Goal: Information Seeking & Learning: Learn about a topic

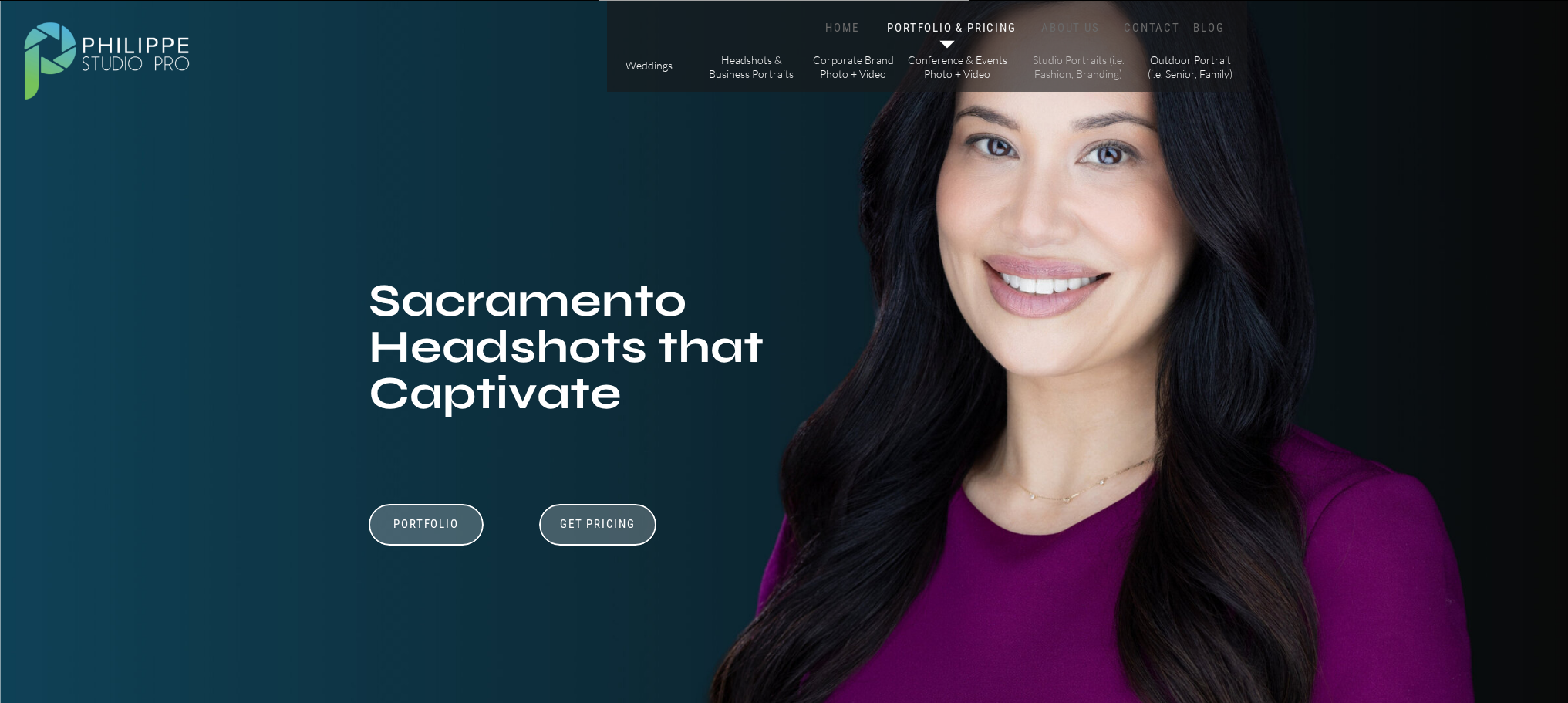
click at [1103, 65] on p "Studio Portraits (i.e. Fashion, Branding)" at bounding box center [1079, 66] width 104 height 27
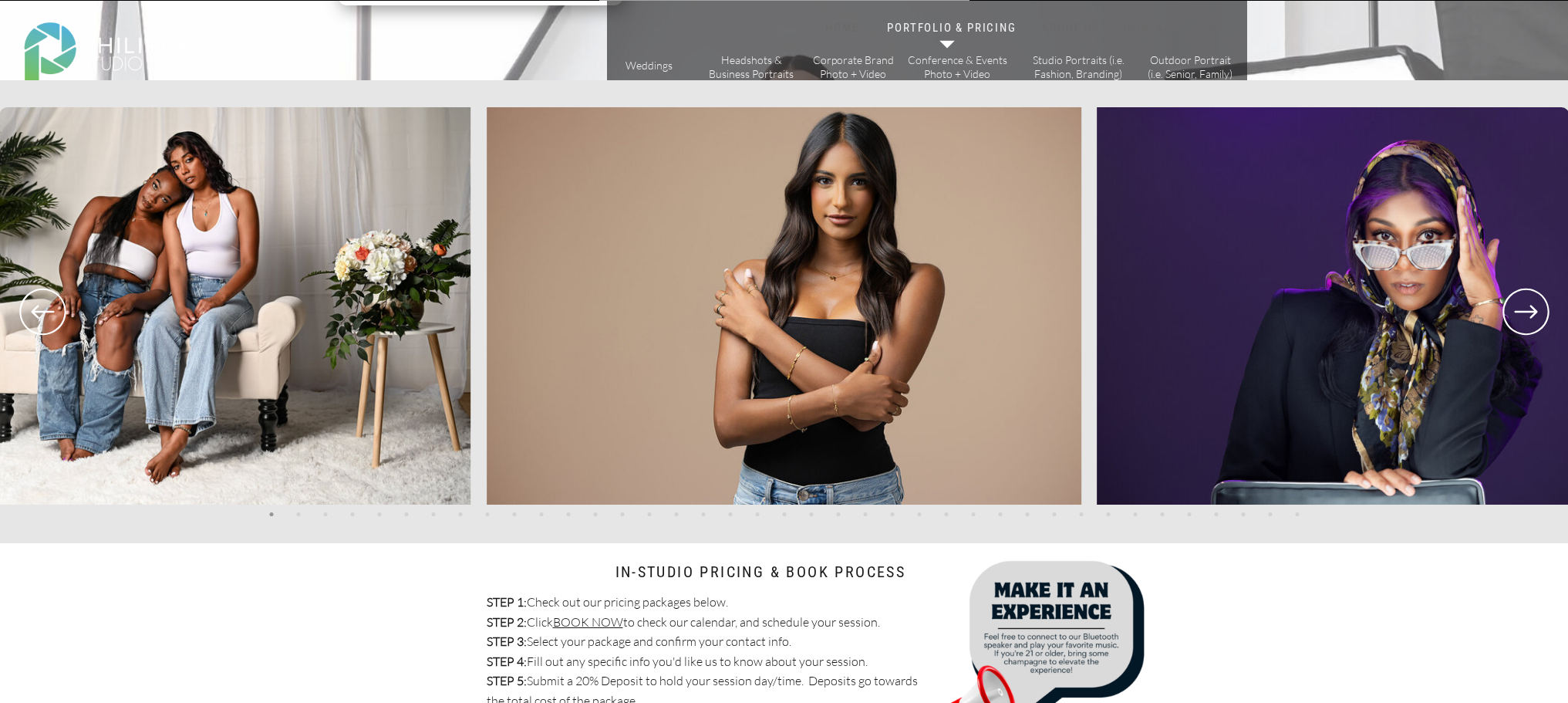
scroll to position [3241, 0]
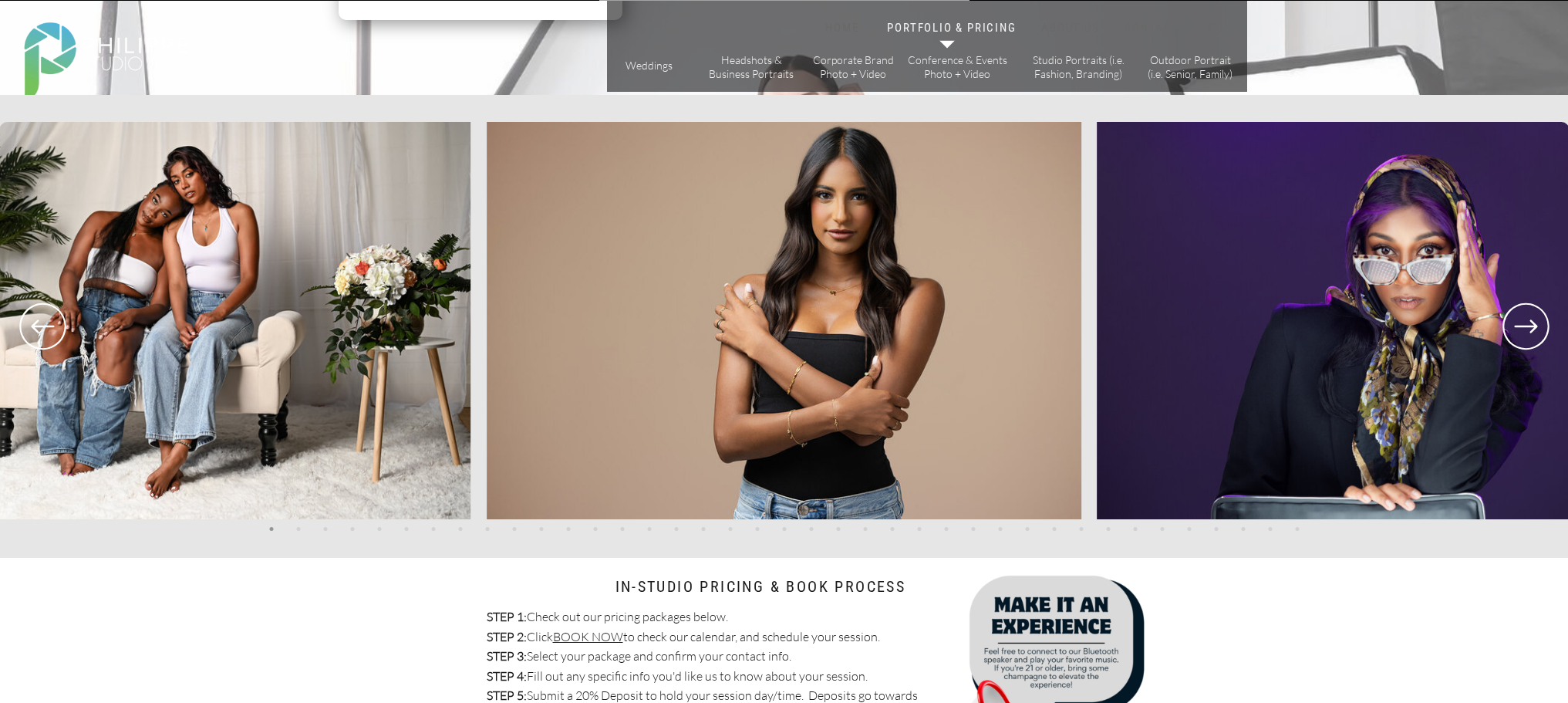
click at [1544, 325] on icon at bounding box center [1526, 326] width 56 height 57
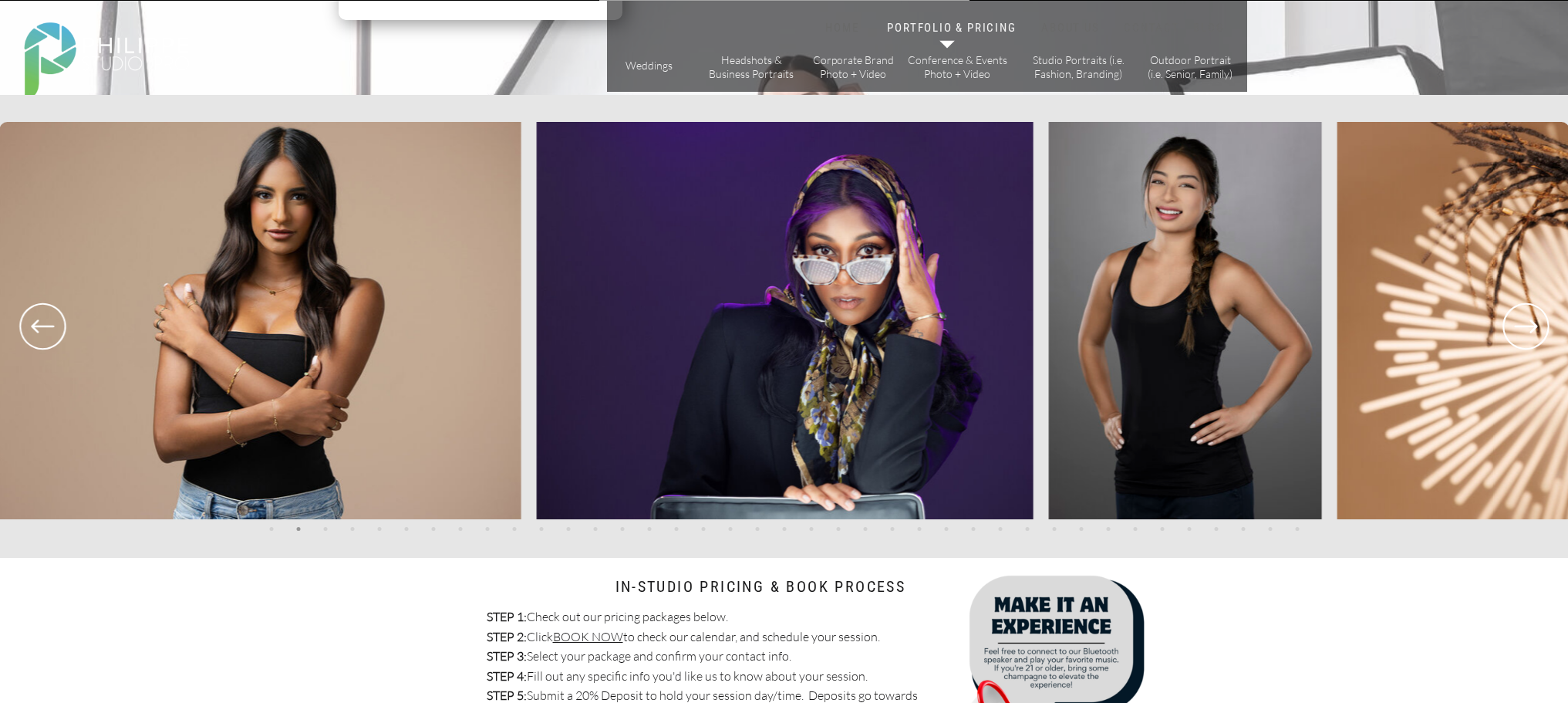
click at [1544, 325] on icon at bounding box center [1526, 326] width 56 height 57
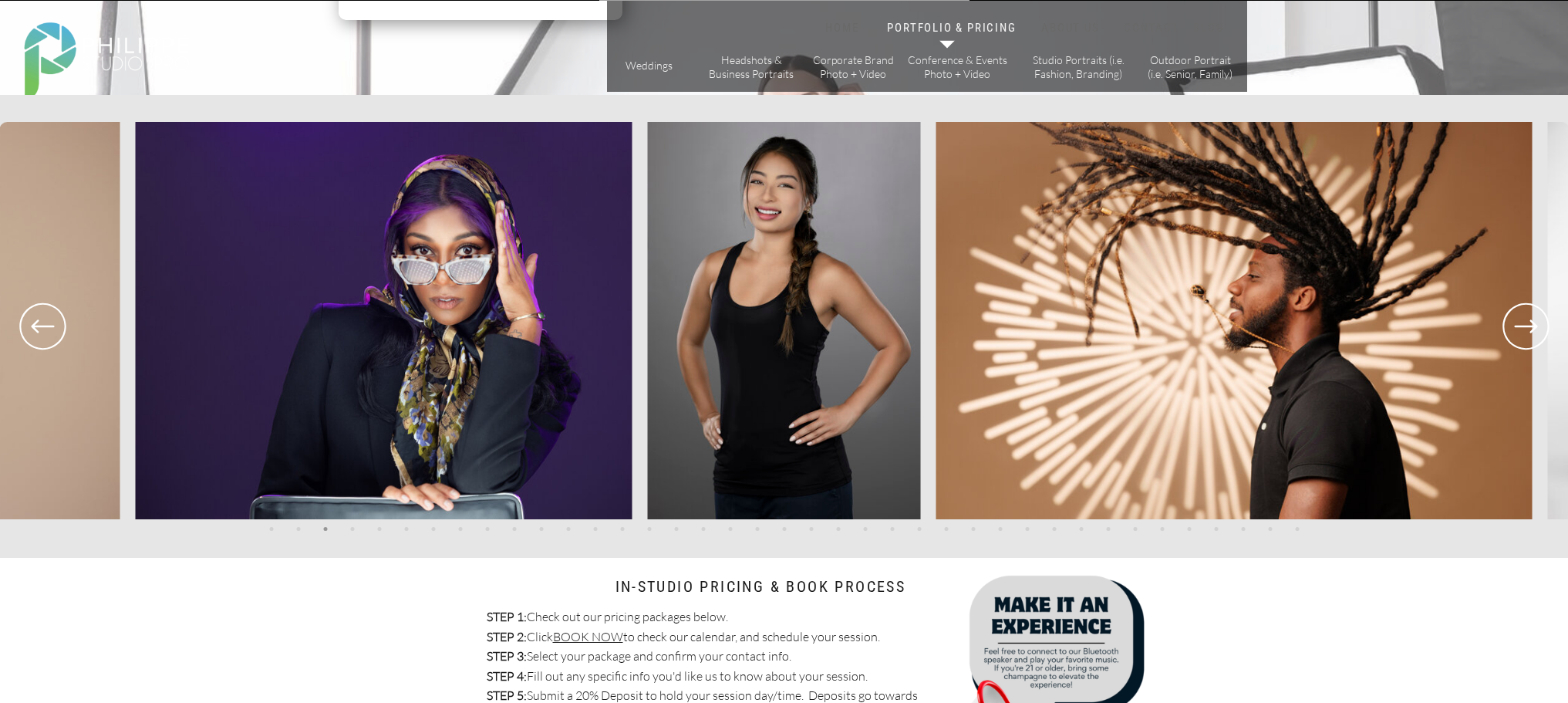
click at [1540, 325] on icon at bounding box center [1526, 326] width 56 height 57
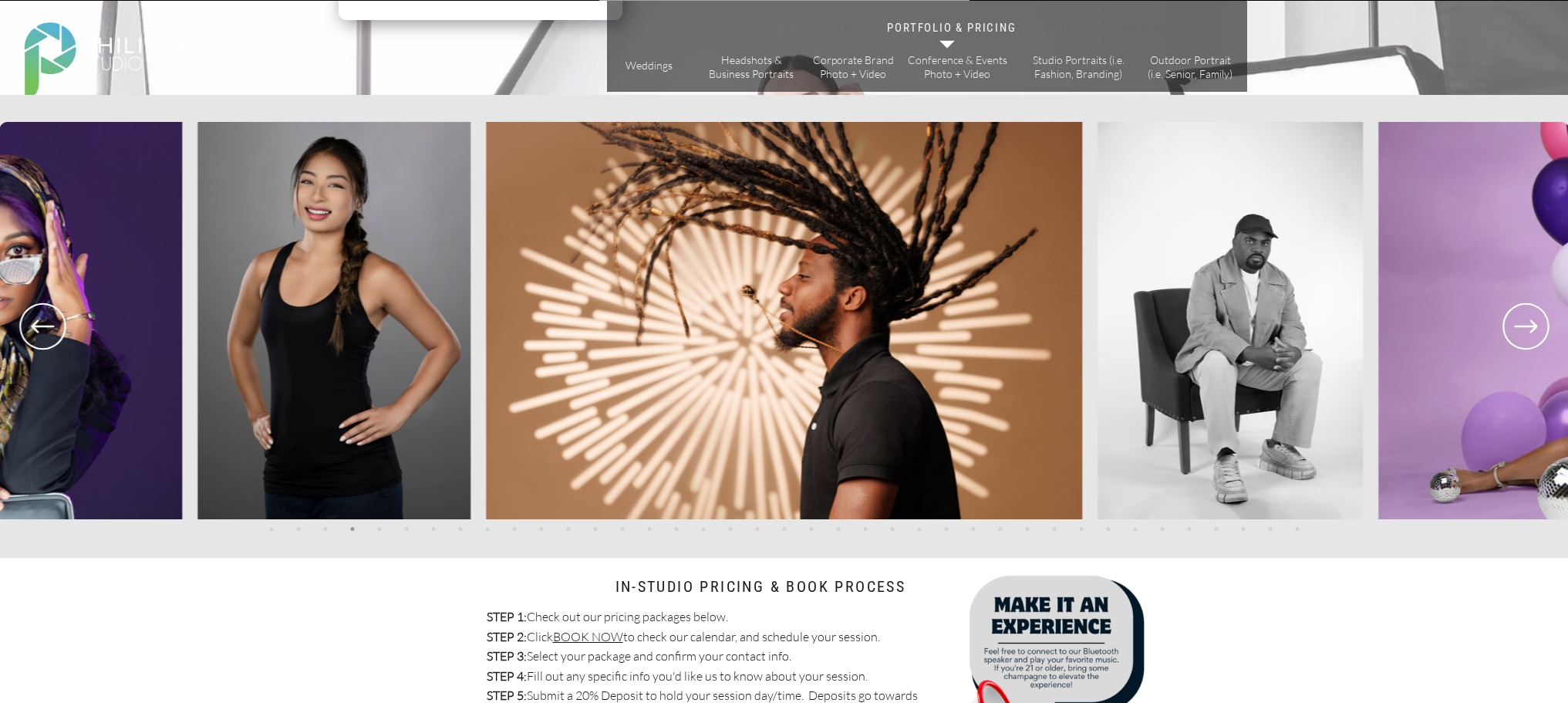
click at [1540, 325] on icon at bounding box center [1526, 326] width 56 height 57
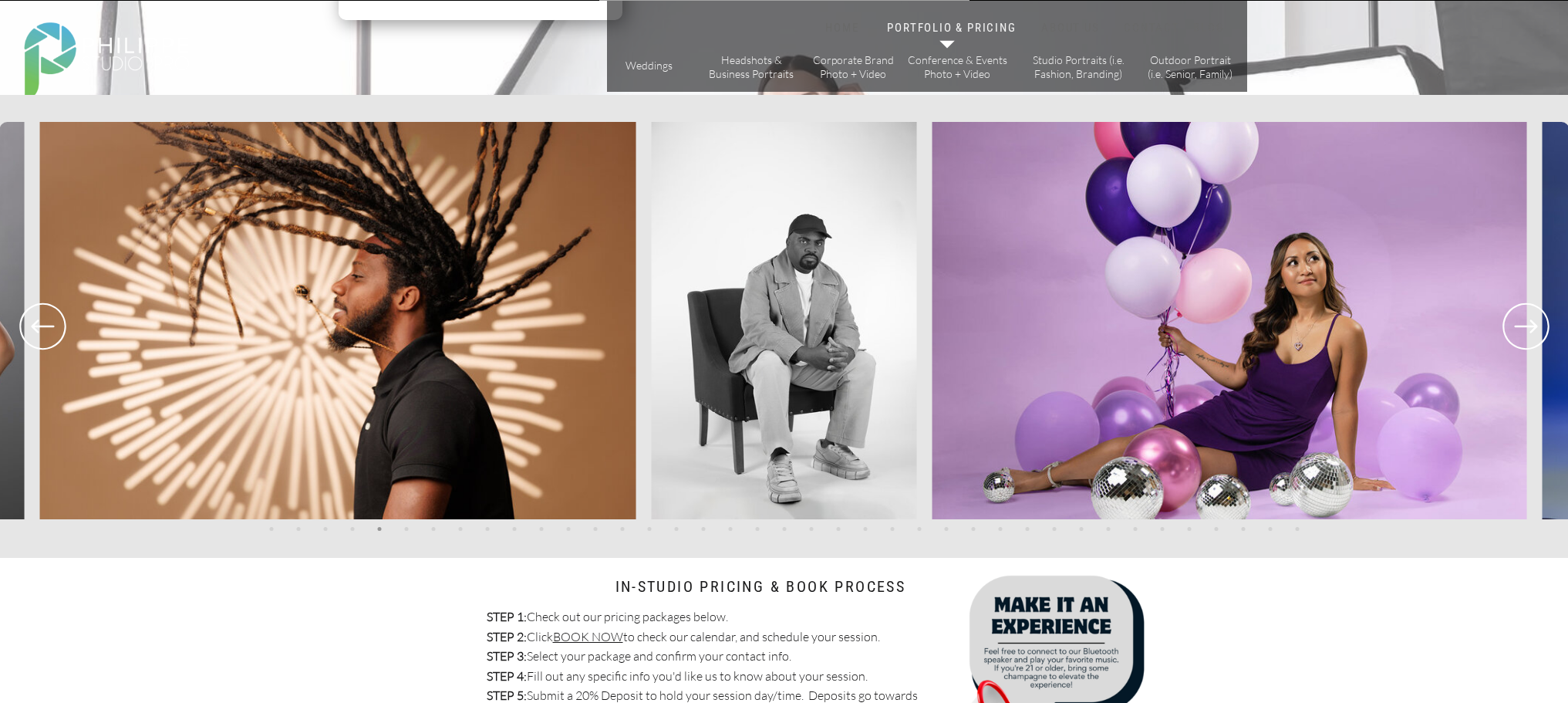
click at [1511, 325] on icon at bounding box center [1526, 326] width 56 height 57
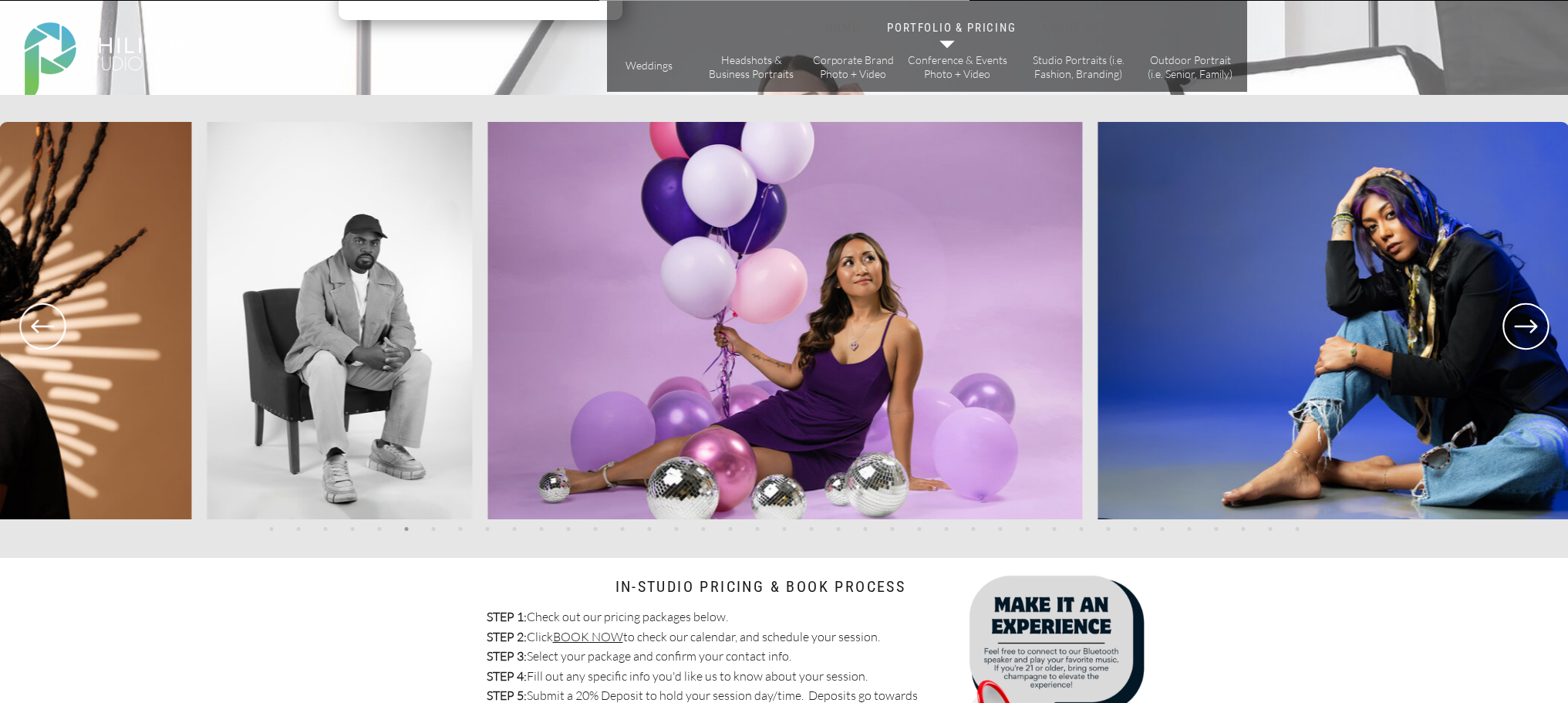
click at [1511, 325] on icon at bounding box center [1526, 326] width 56 height 57
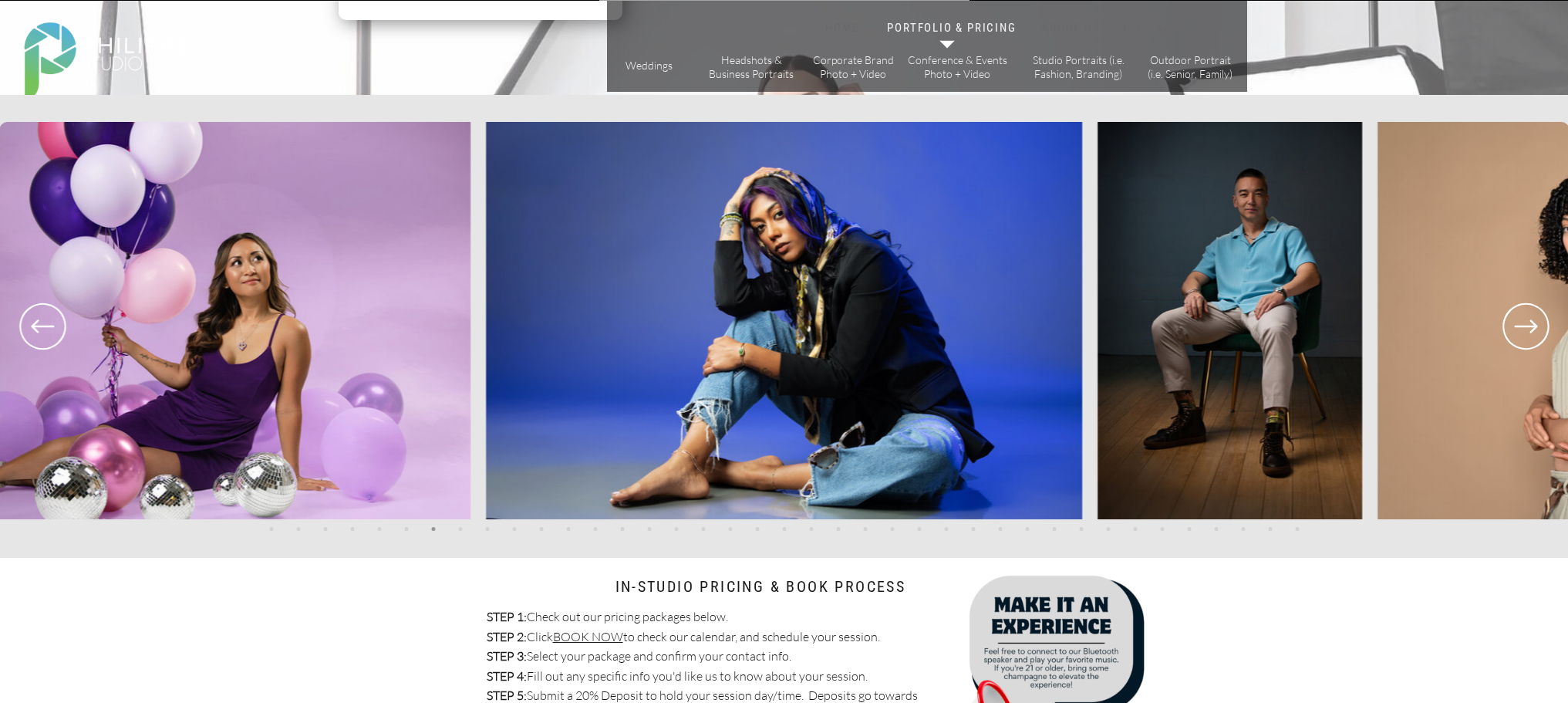
click at [1511, 325] on icon at bounding box center [1526, 326] width 56 height 57
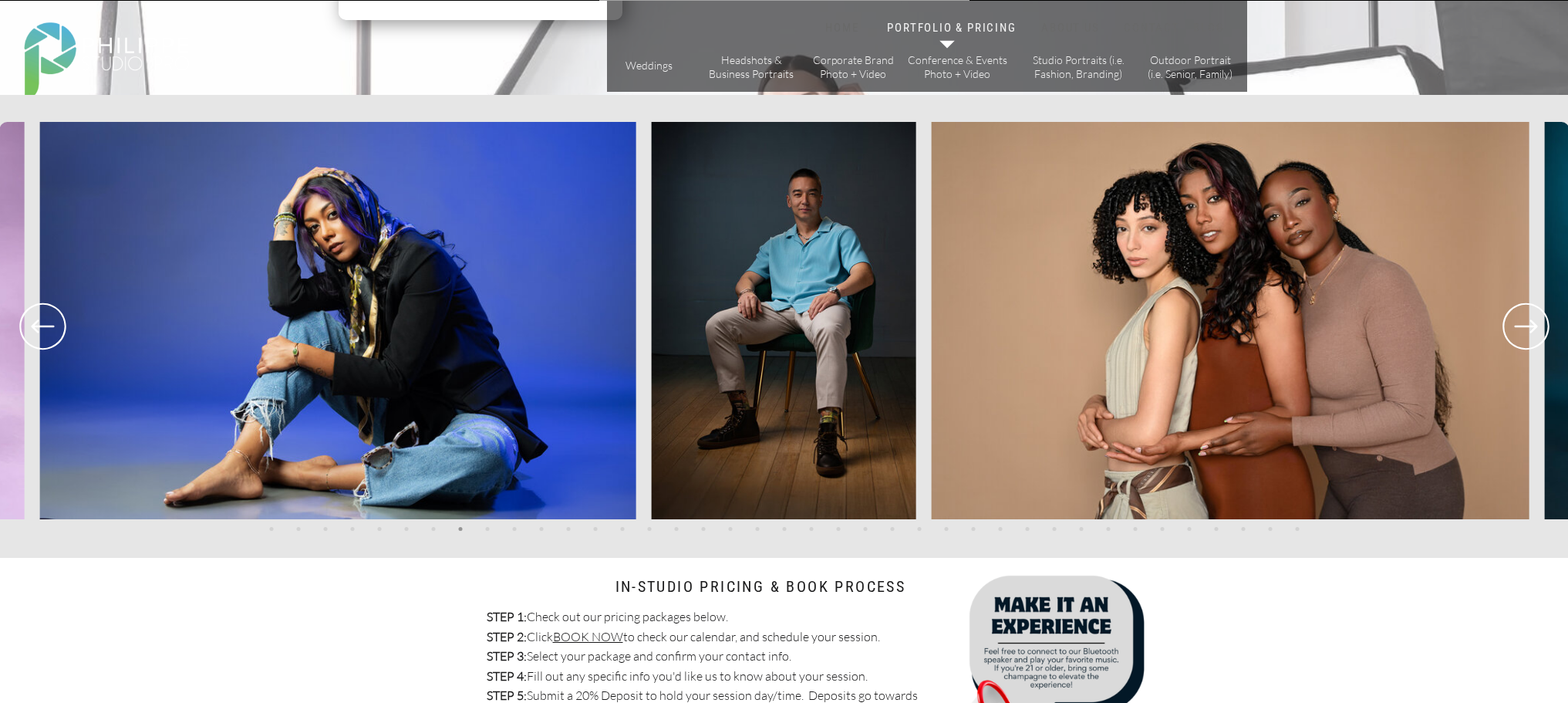
click at [1511, 325] on icon at bounding box center [1526, 326] width 56 height 57
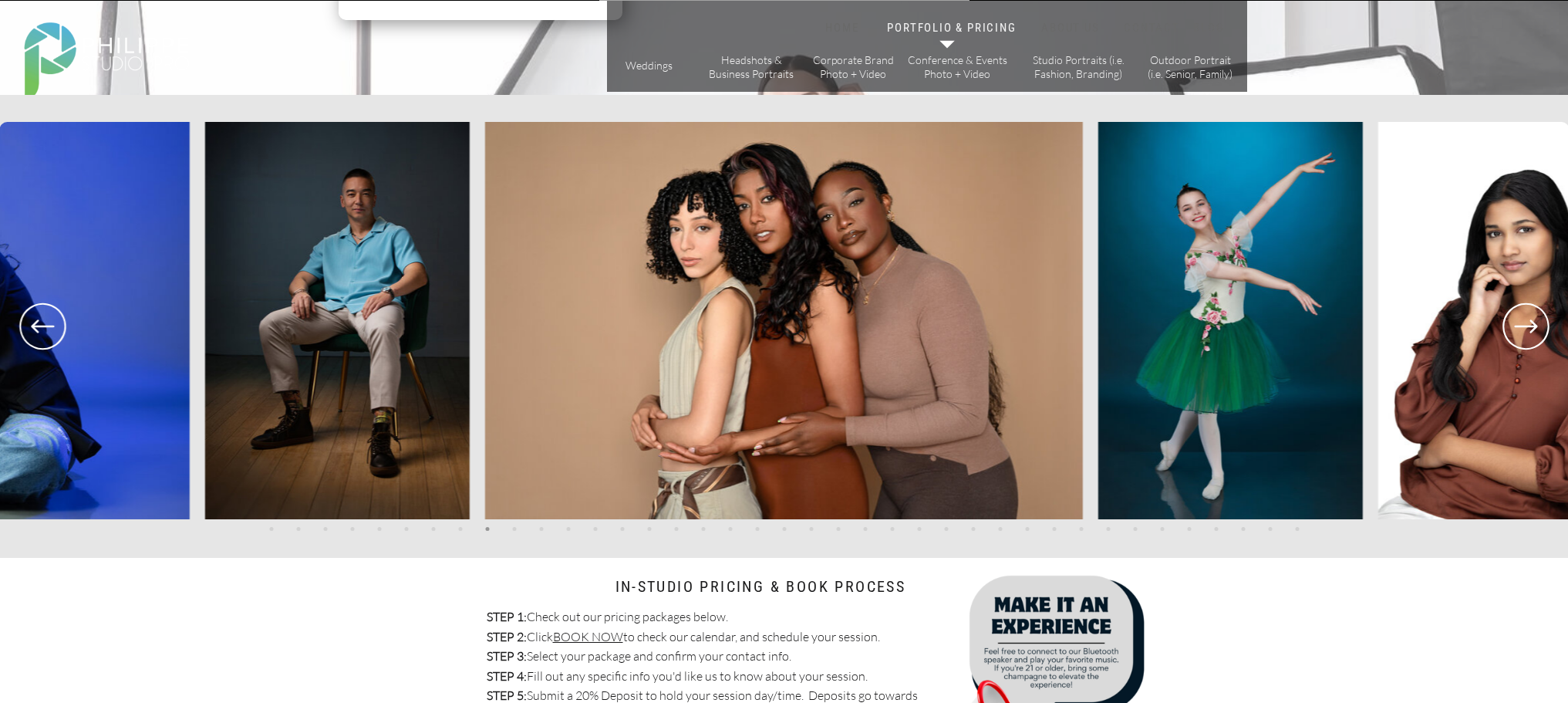
click at [1511, 325] on icon at bounding box center [1526, 326] width 56 height 57
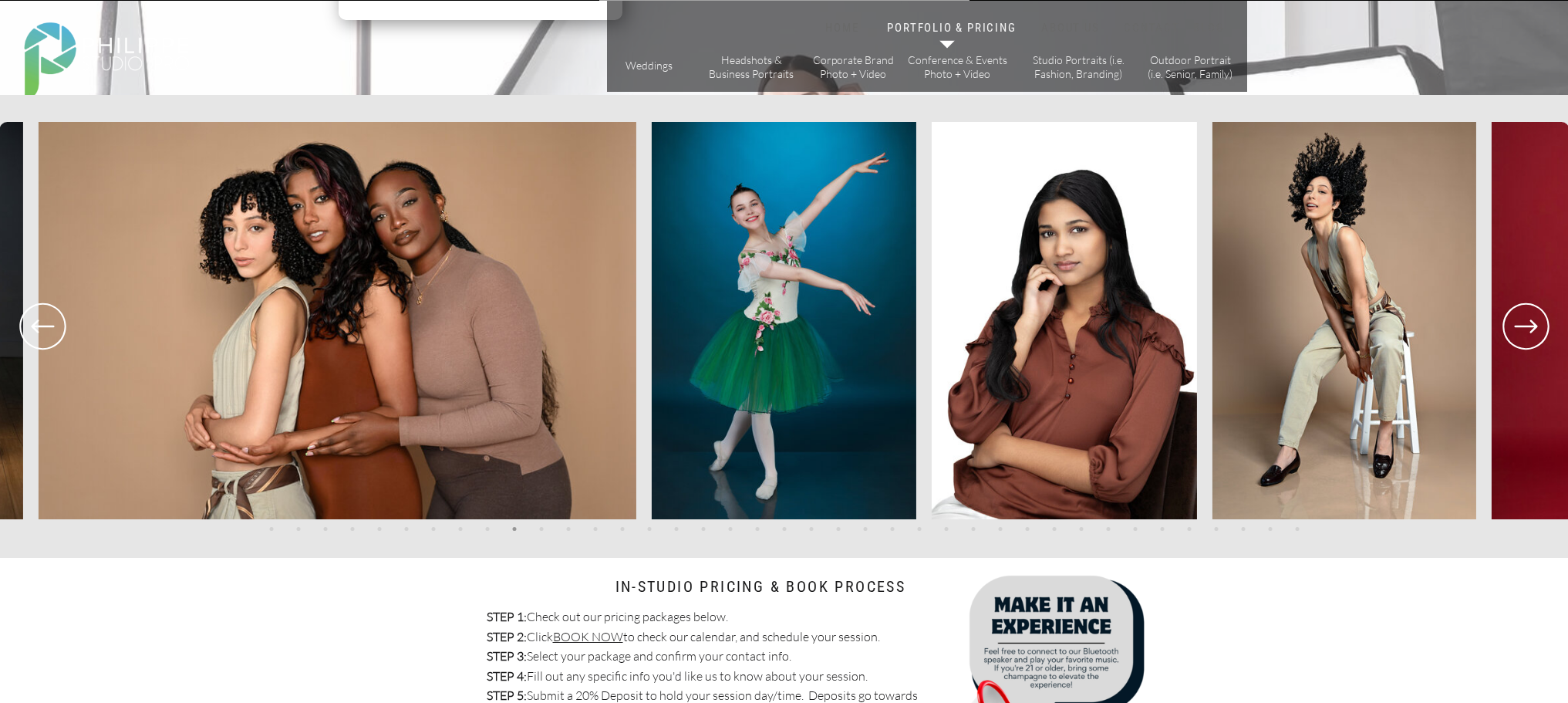
click at [1511, 325] on icon at bounding box center [1526, 326] width 56 height 57
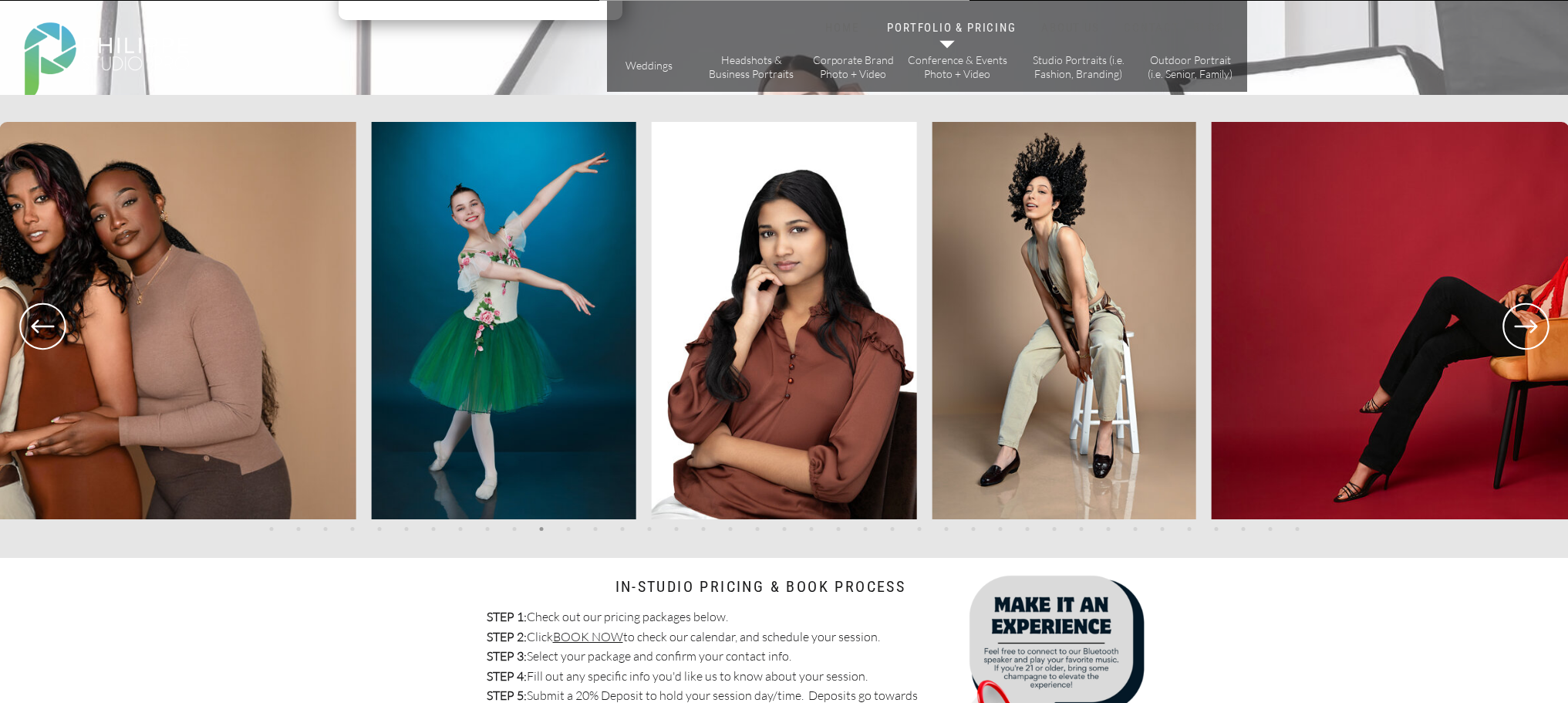
click at [1511, 325] on icon at bounding box center [1526, 326] width 56 height 57
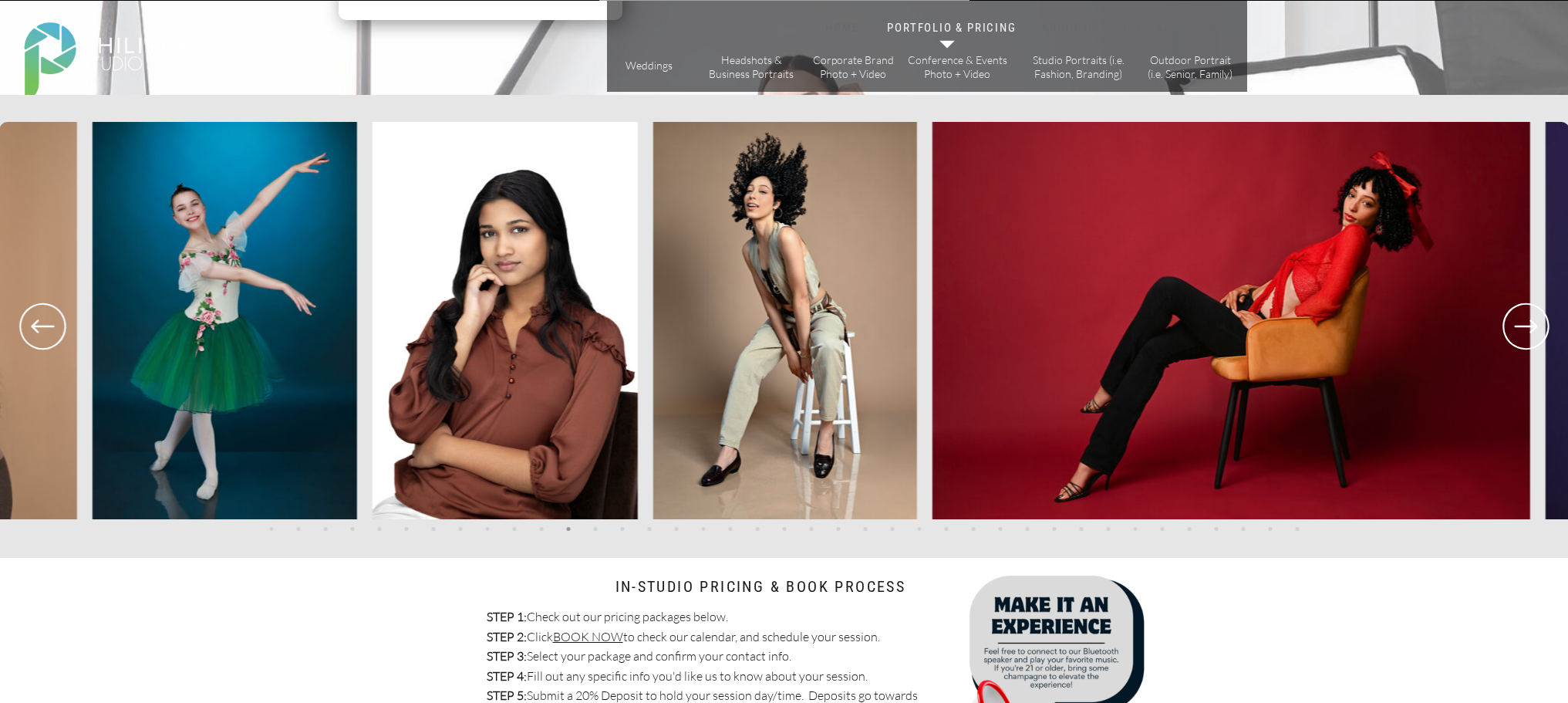
click at [1511, 325] on icon at bounding box center [1526, 326] width 56 height 57
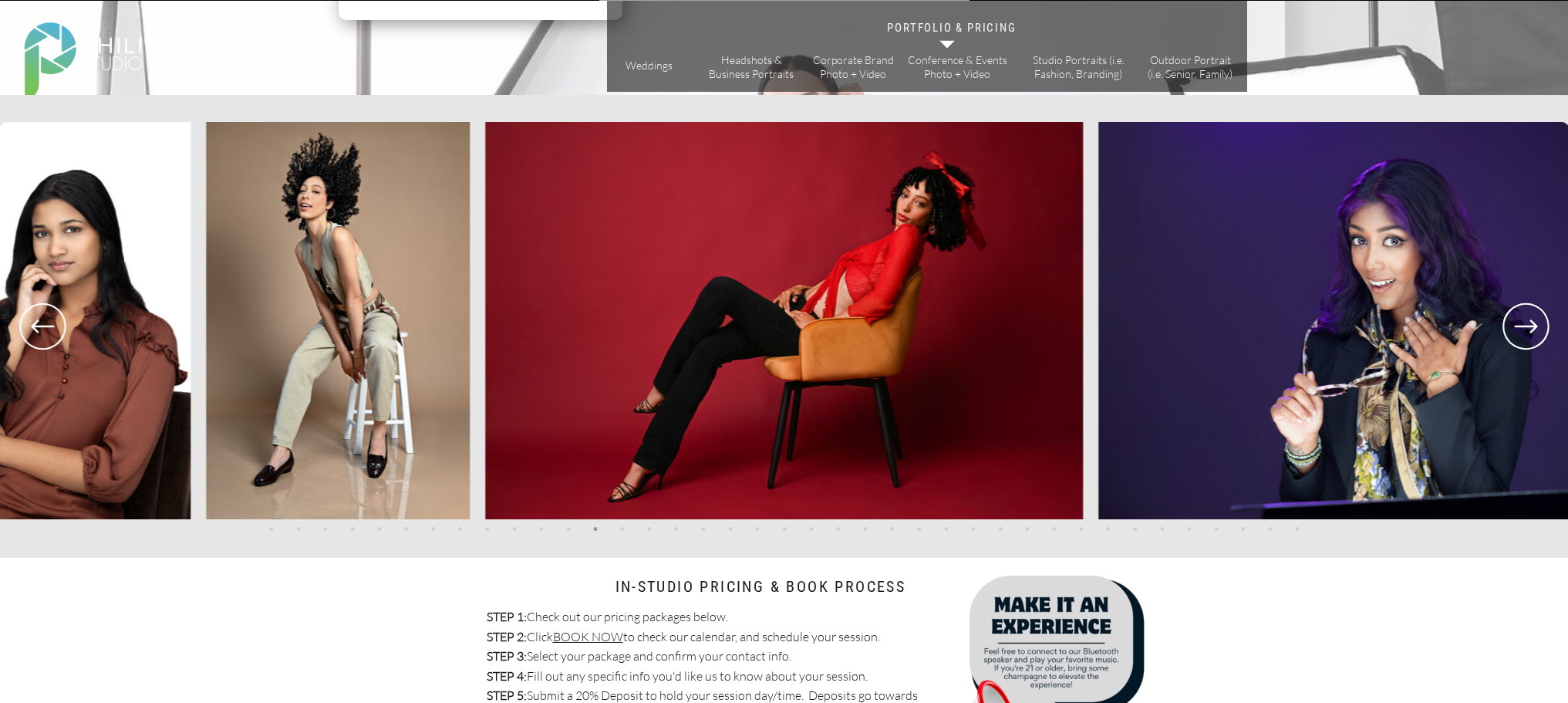
click at [1511, 325] on icon at bounding box center [1526, 326] width 56 height 57
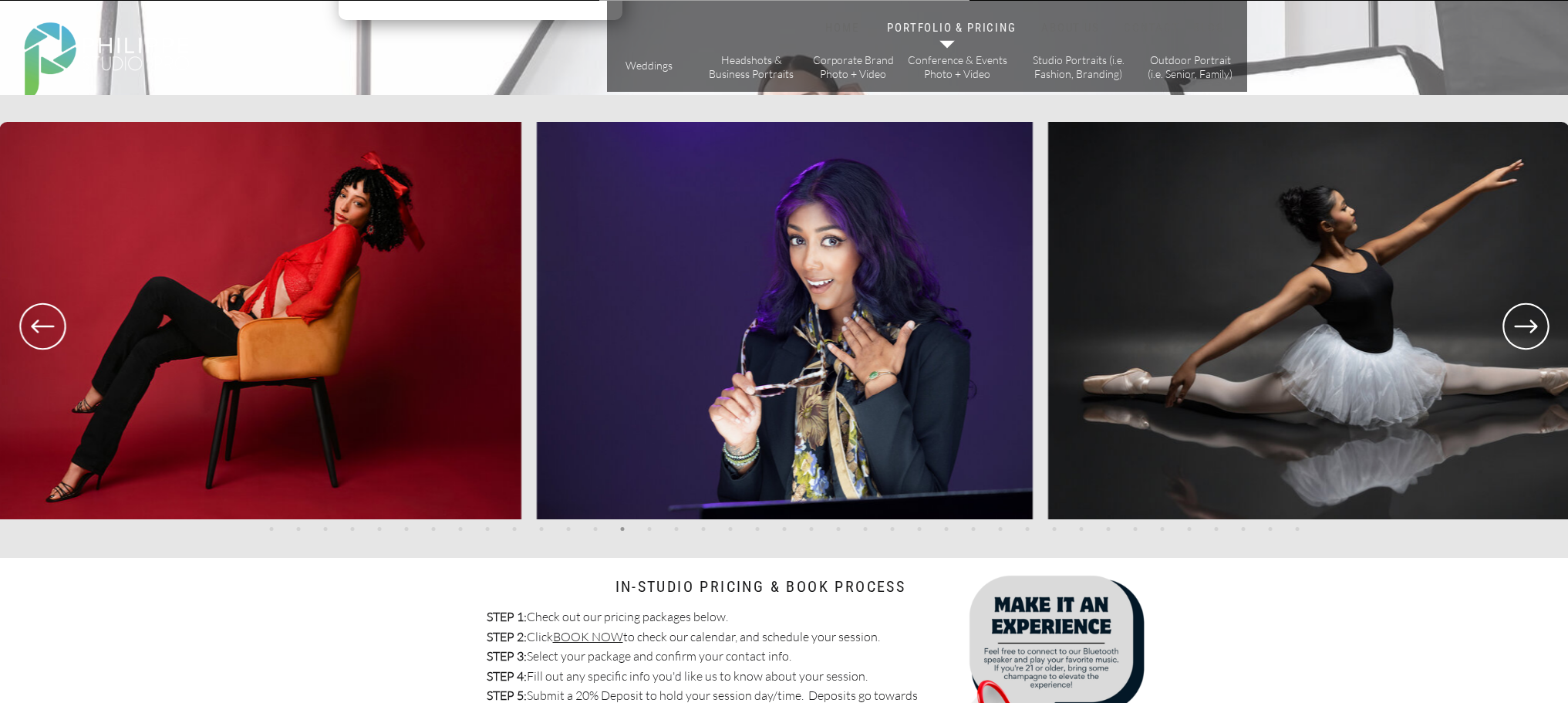
click at [1511, 325] on icon at bounding box center [1526, 326] width 56 height 57
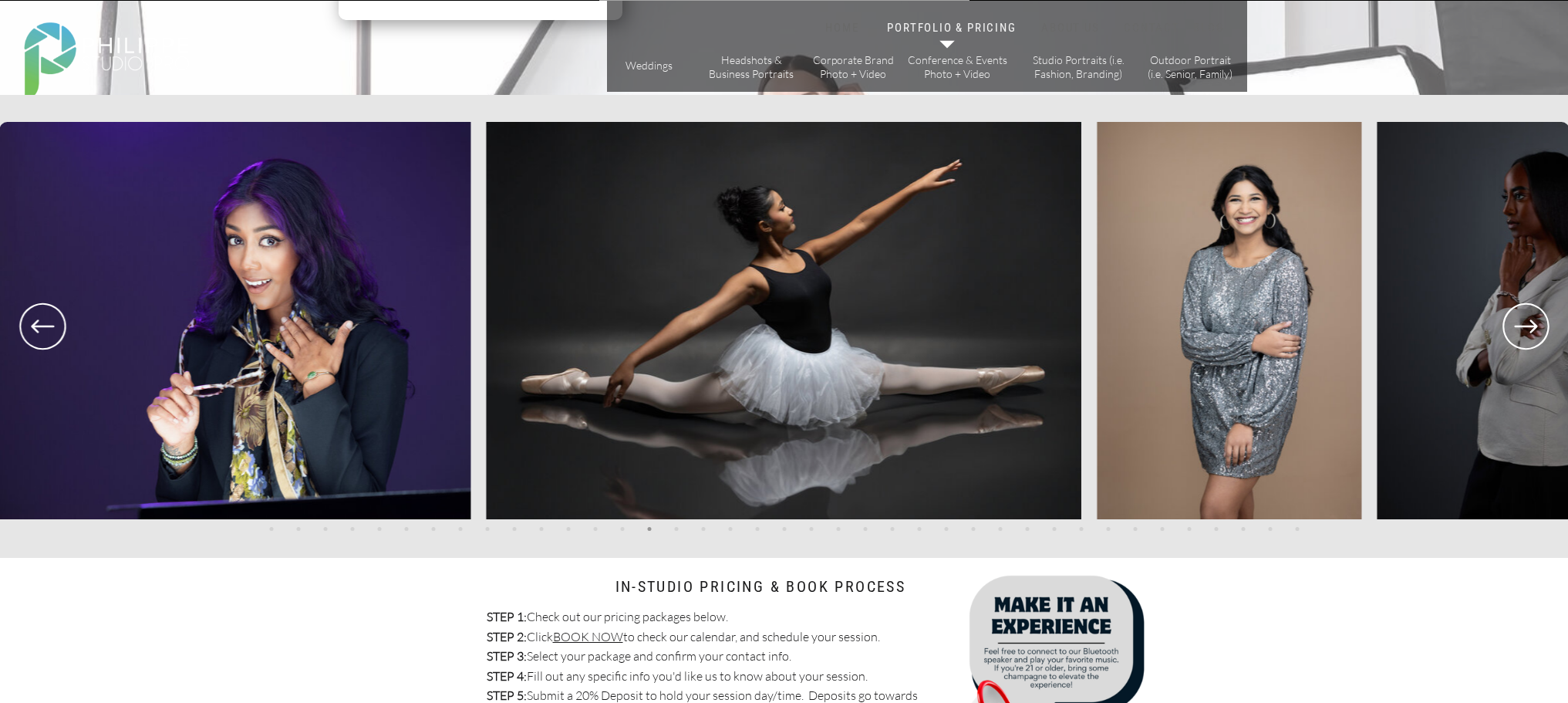
click at [1511, 325] on icon at bounding box center [1526, 326] width 56 height 57
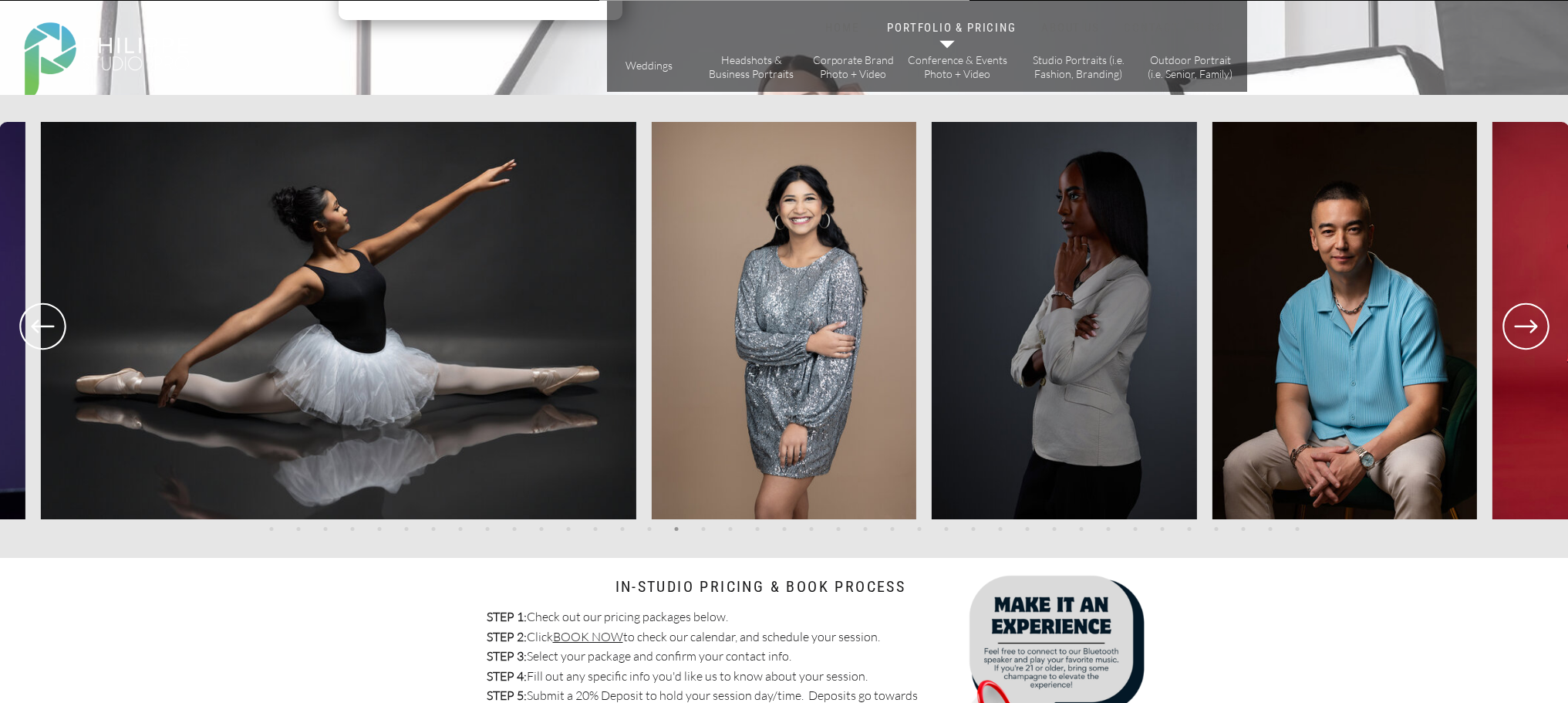
click at [1511, 325] on icon at bounding box center [1526, 326] width 56 height 57
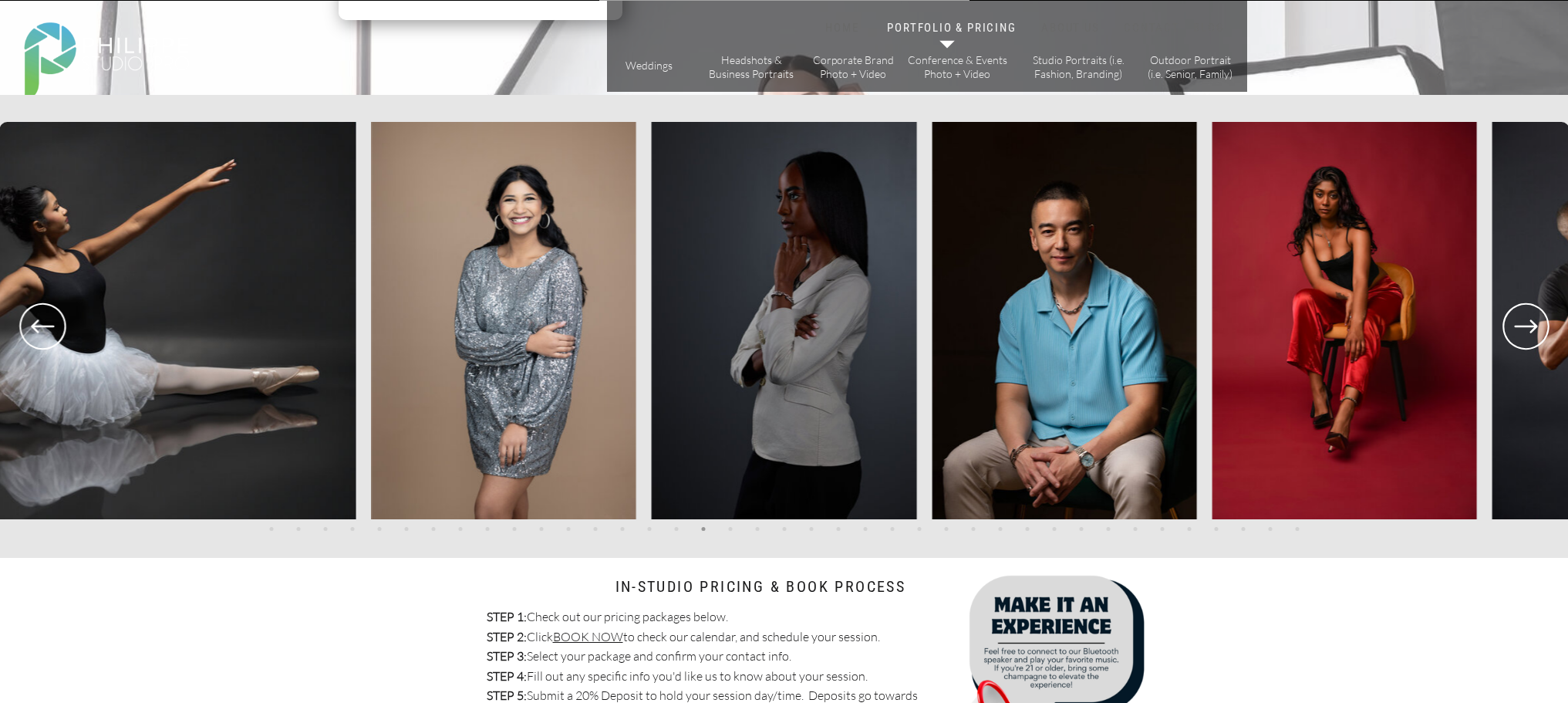
click at [1511, 325] on icon at bounding box center [1526, 326] width 56 height 57
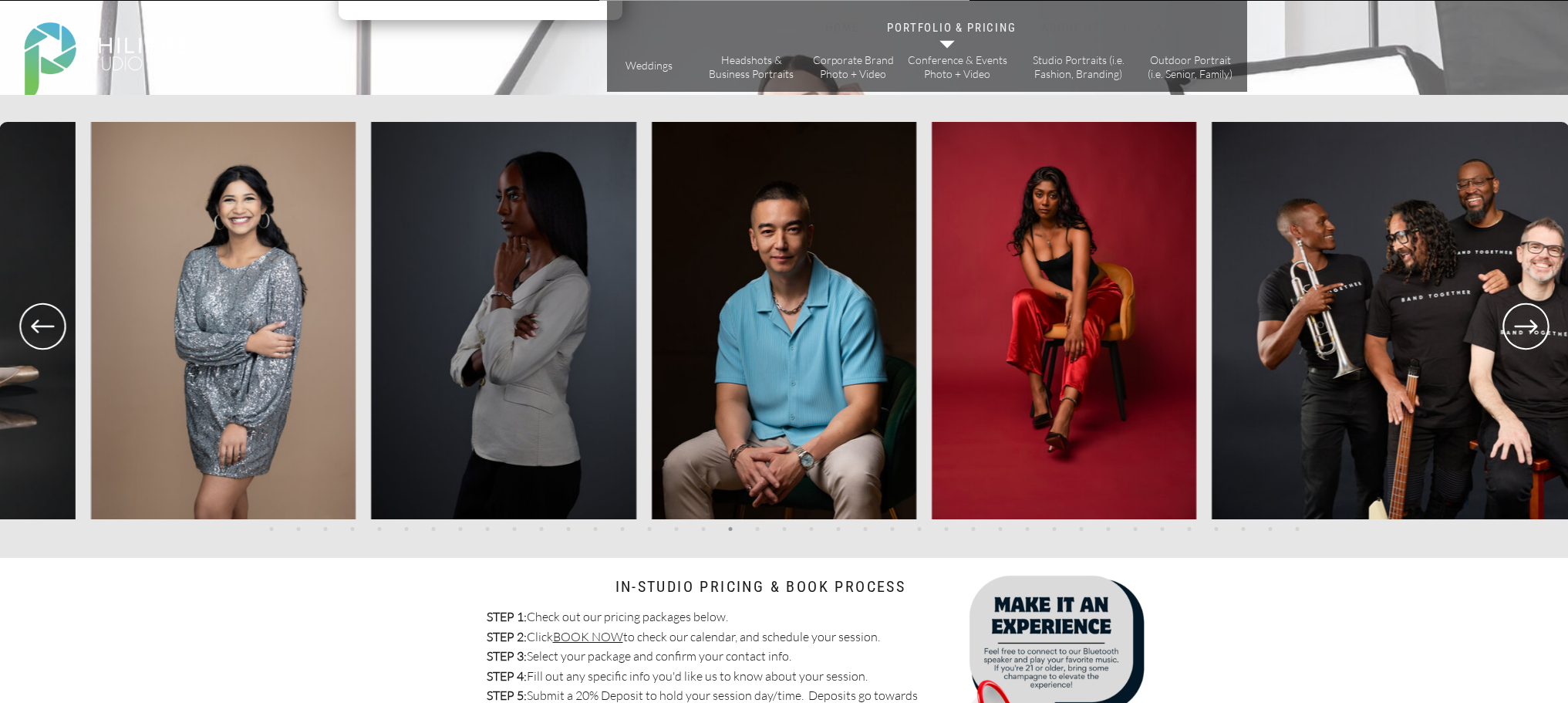
click at [1511, 325] on icon at bounding box center [1526, 326] width 56 height 57
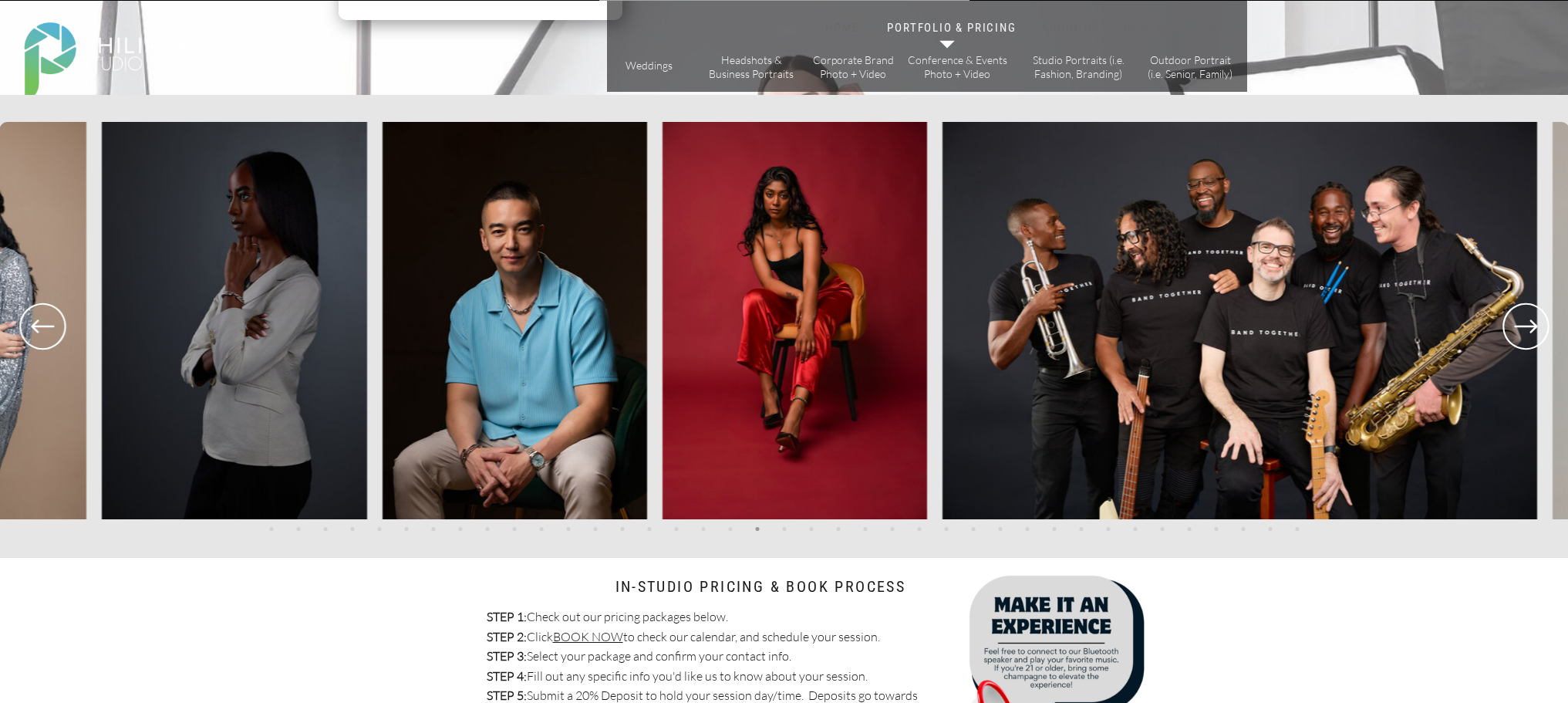
click at [1511, 325] on icon at bounding box center [1526, 326] width 56 height 57
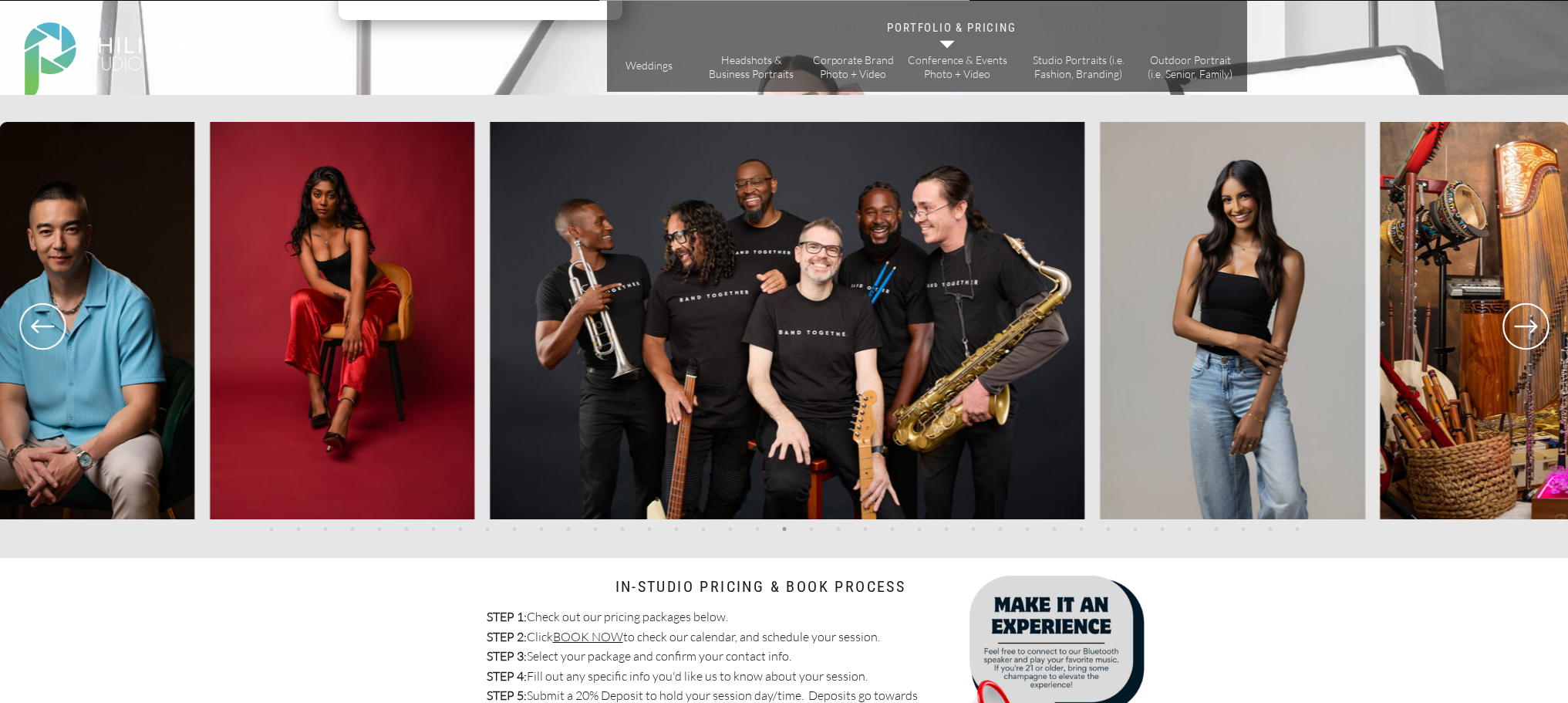
click at [1511, 325] on icon at bounding box center [1526, 326] width 56 height 57
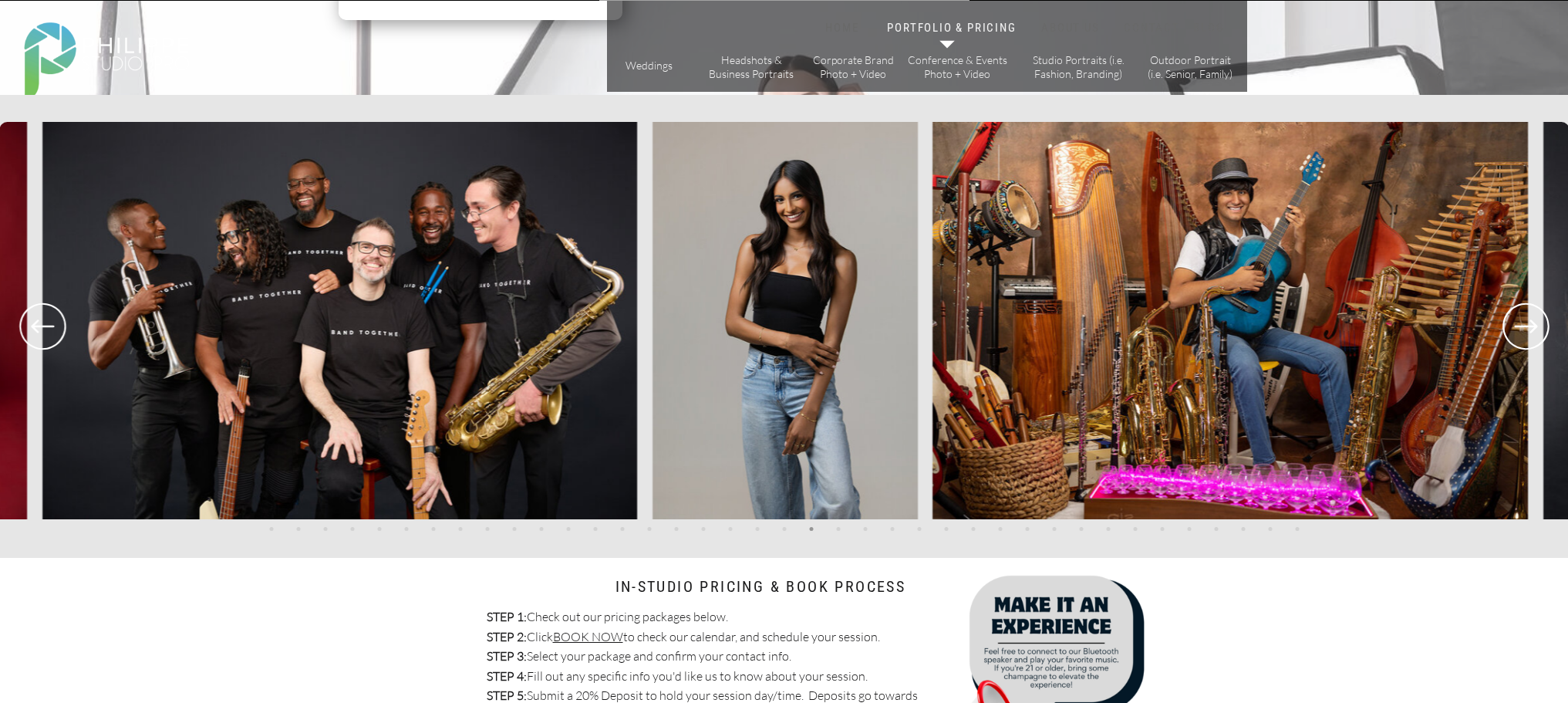
click at [1511, 325] on icon at bounding box center [1526, 326] width 56 height 57
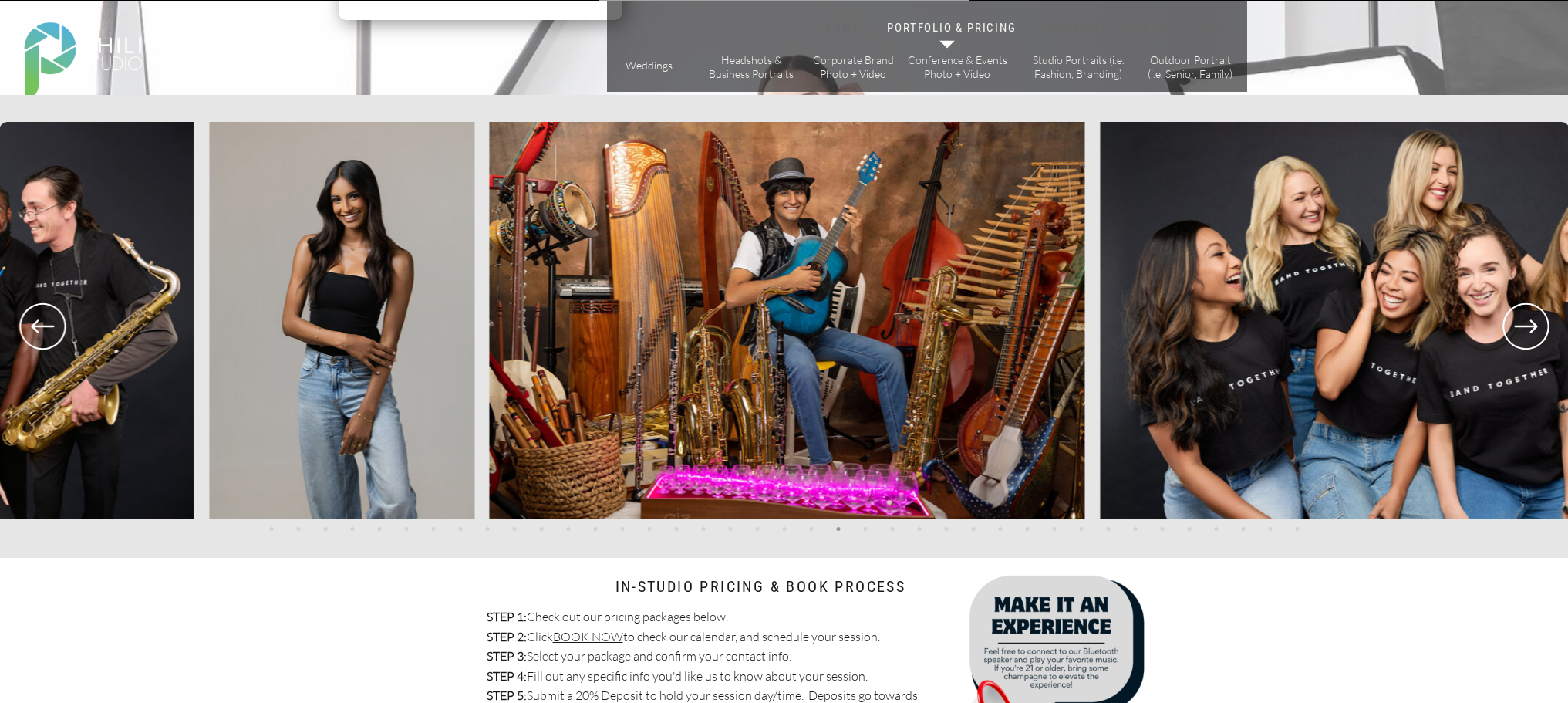
click at [1511, 325] on icon at bounding box center [1526, 326] width 56 height 57
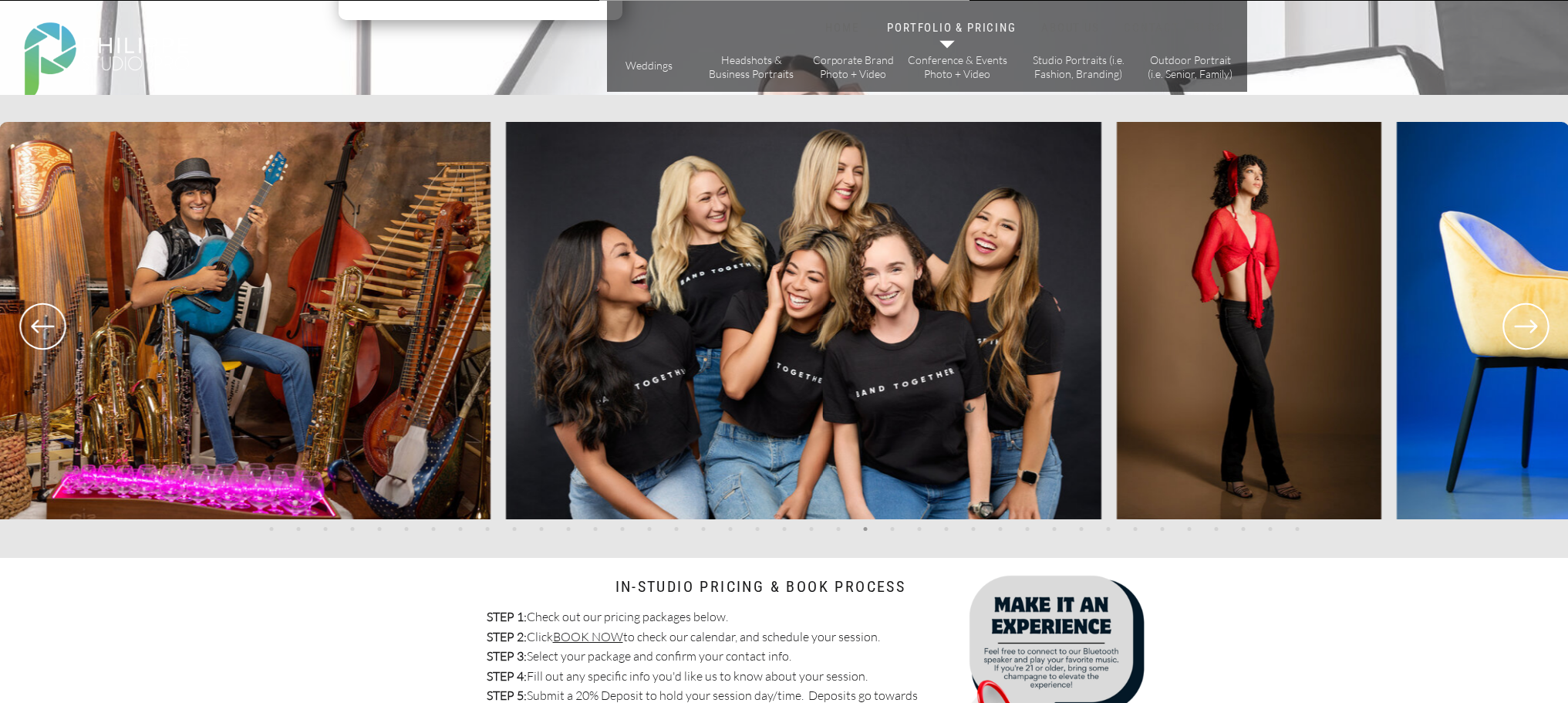
click at [1511, 325] on icon at bounding box center [1526, 326] width 56 height 57
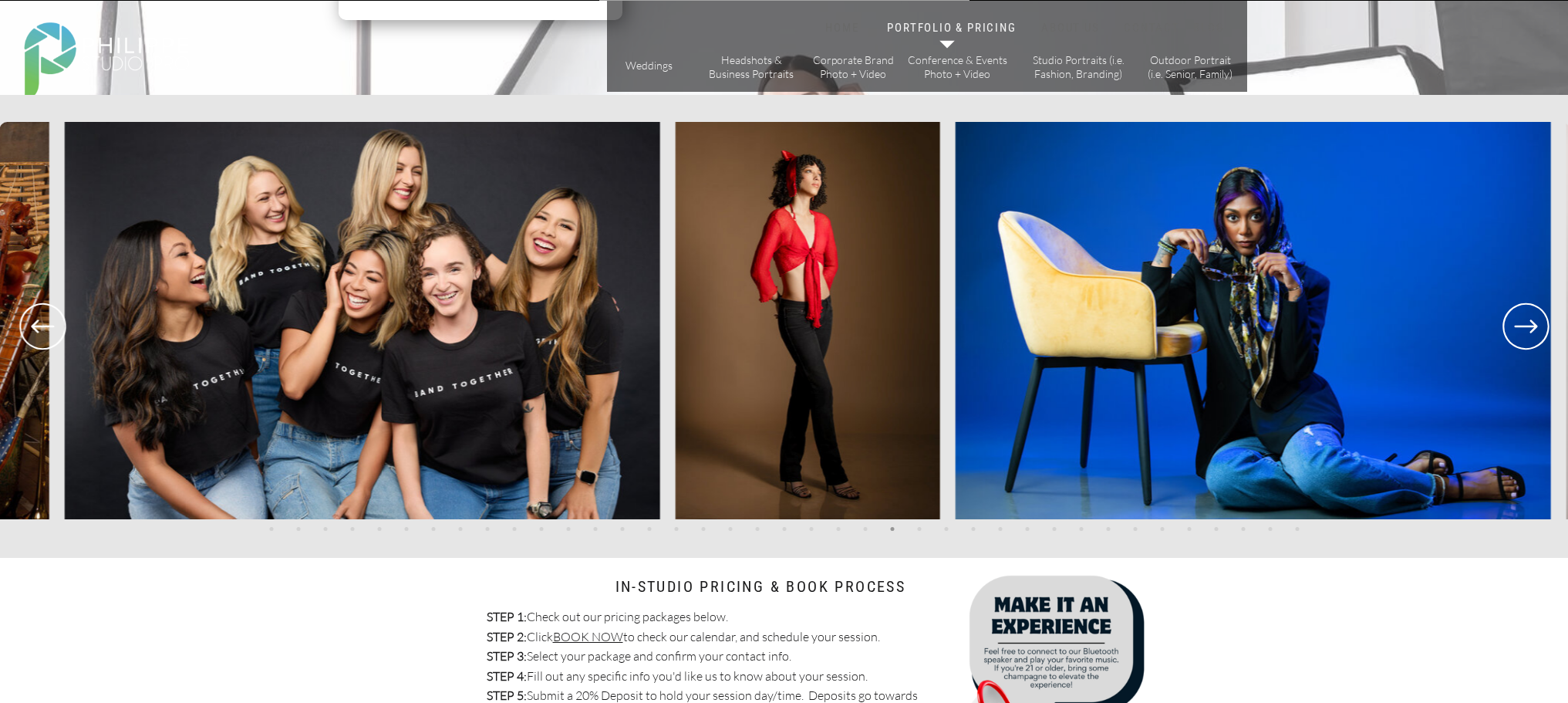
click at [1511, 325] on icon at bounding box center [1526, 326] width 56 height 57
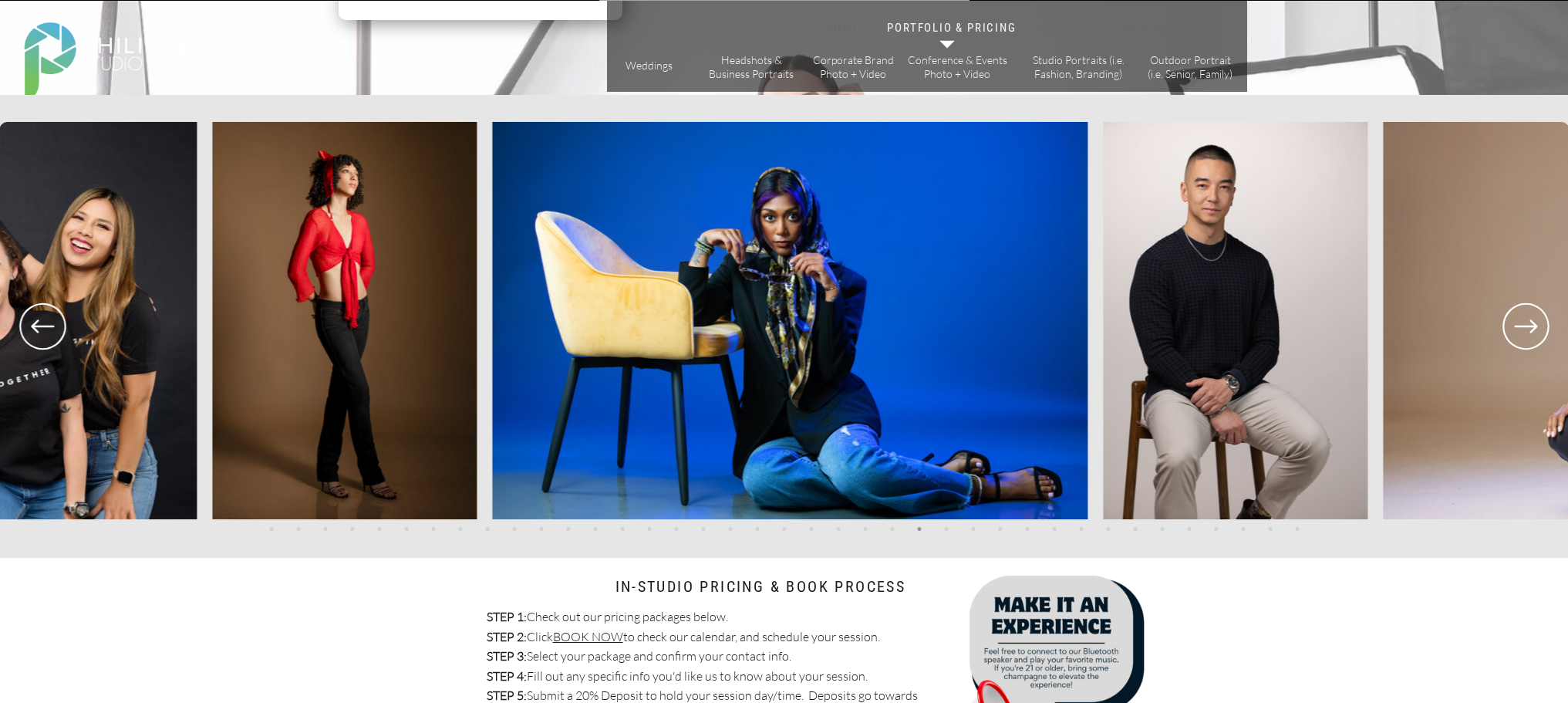
click at [1511, 325] on icon at bounding box center [1526, 326] width 56 height 57
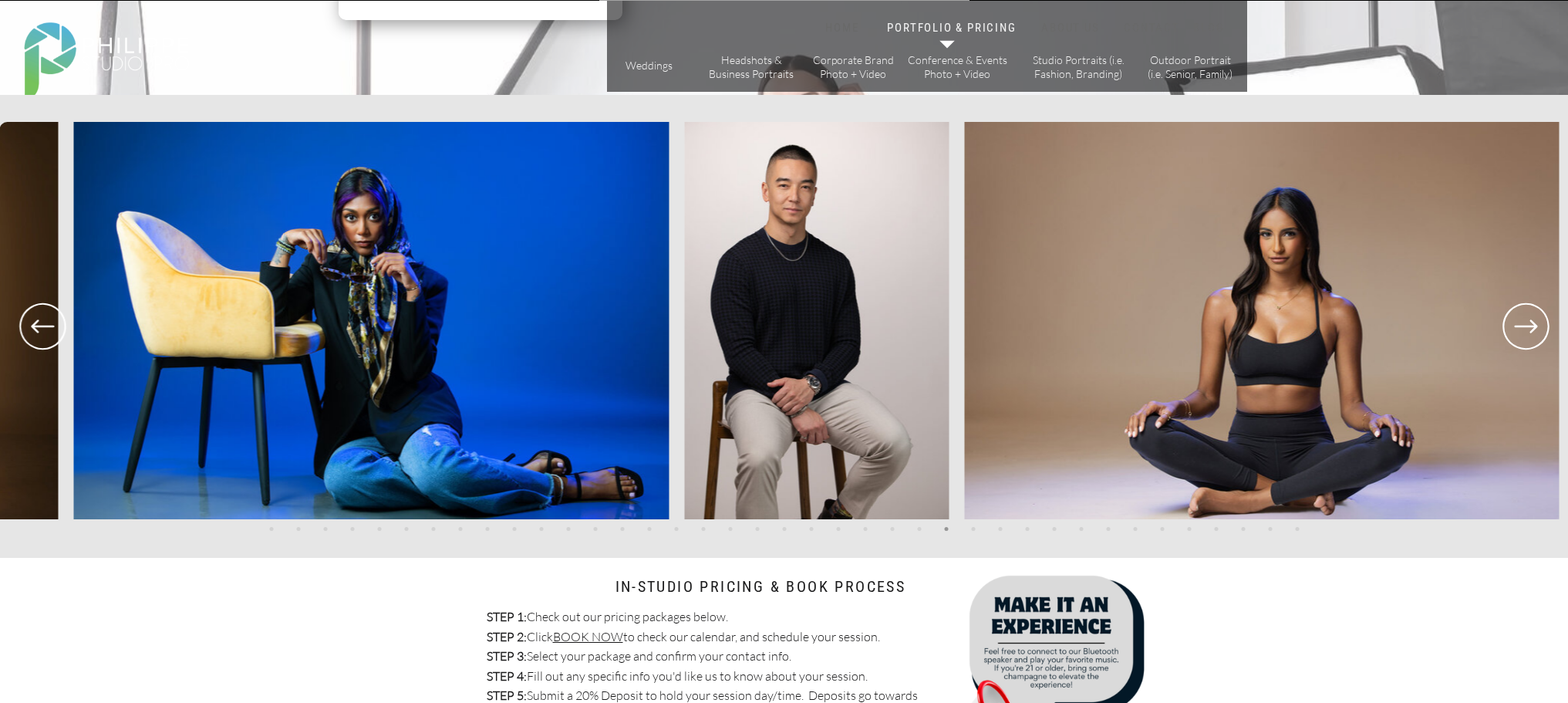
click at [1511, 325] on icon at bounding box center [1526, 326] width 56 height 57
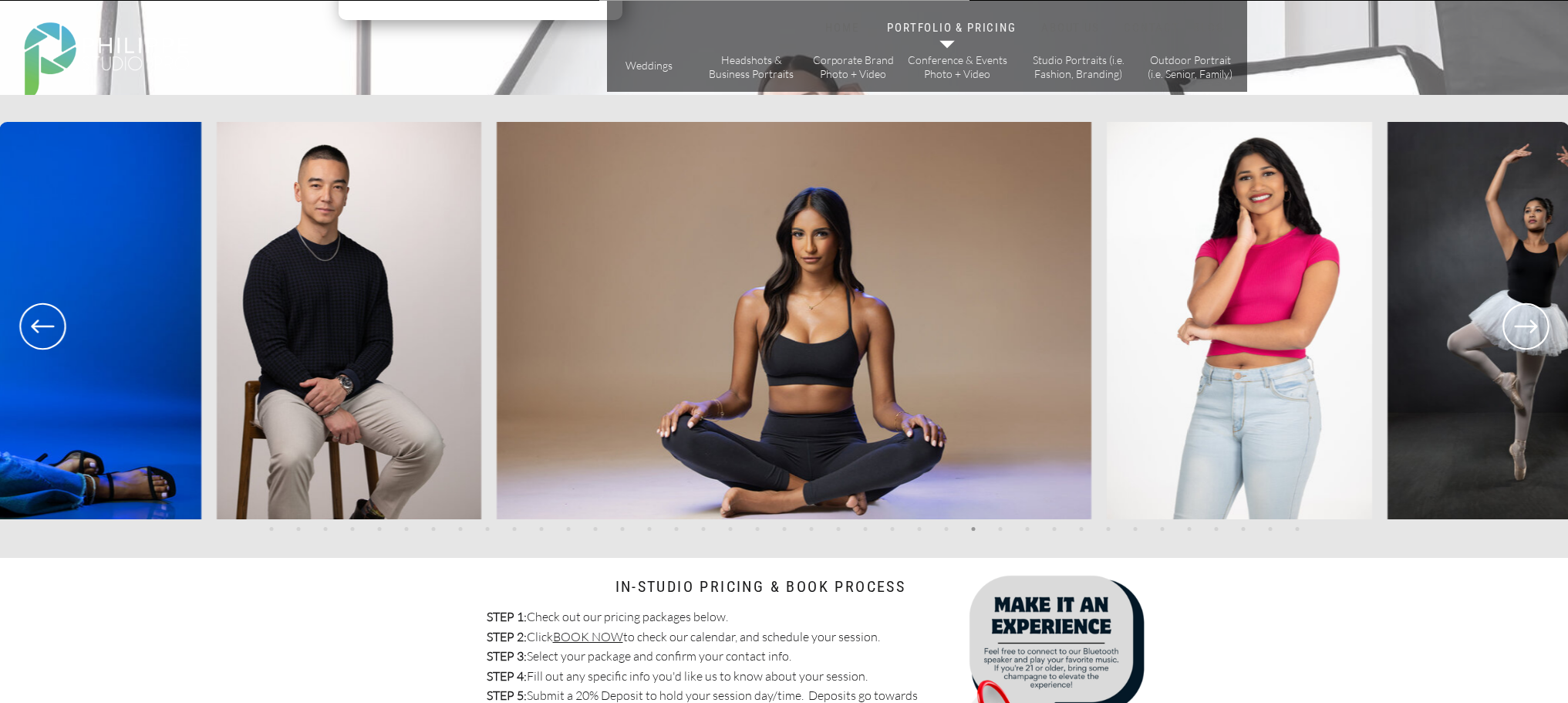
click at [1511, 325] on icon at bounding box center [1526, 326] width 56 height 57
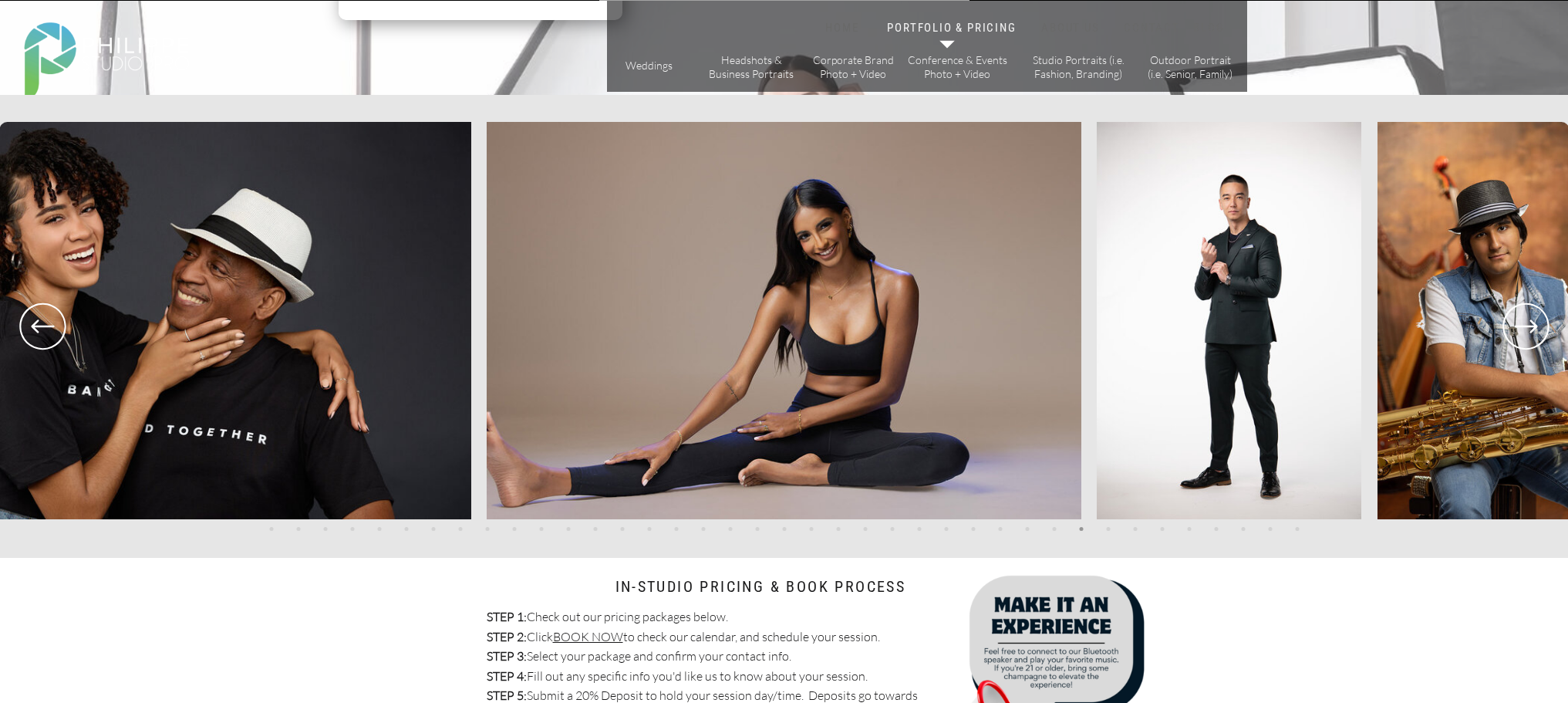
click at [1533, 332] on icon at bounding box center [1526, 326] width 56 height 57
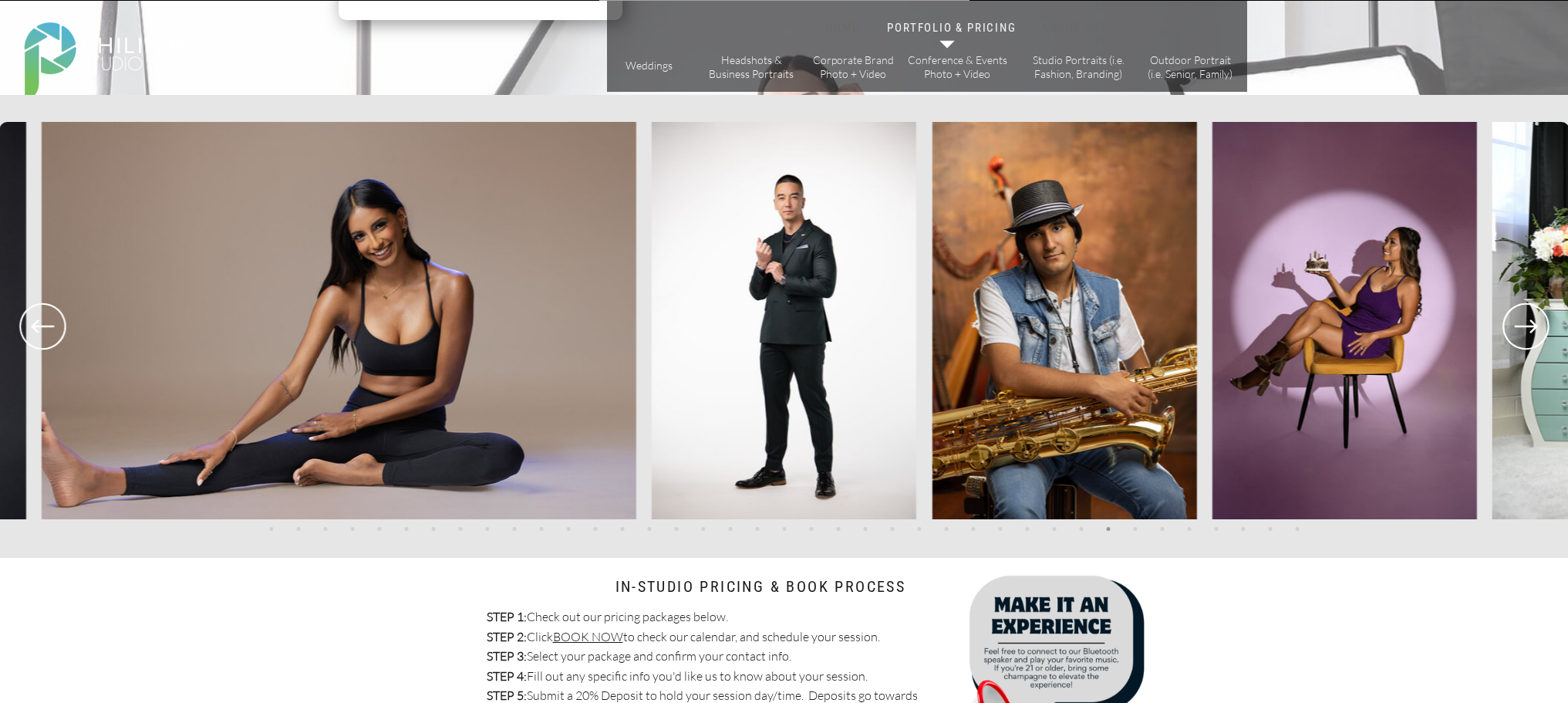
click at [1533, 332] on icon at bounding box center [1526, 326] width 56 height 57
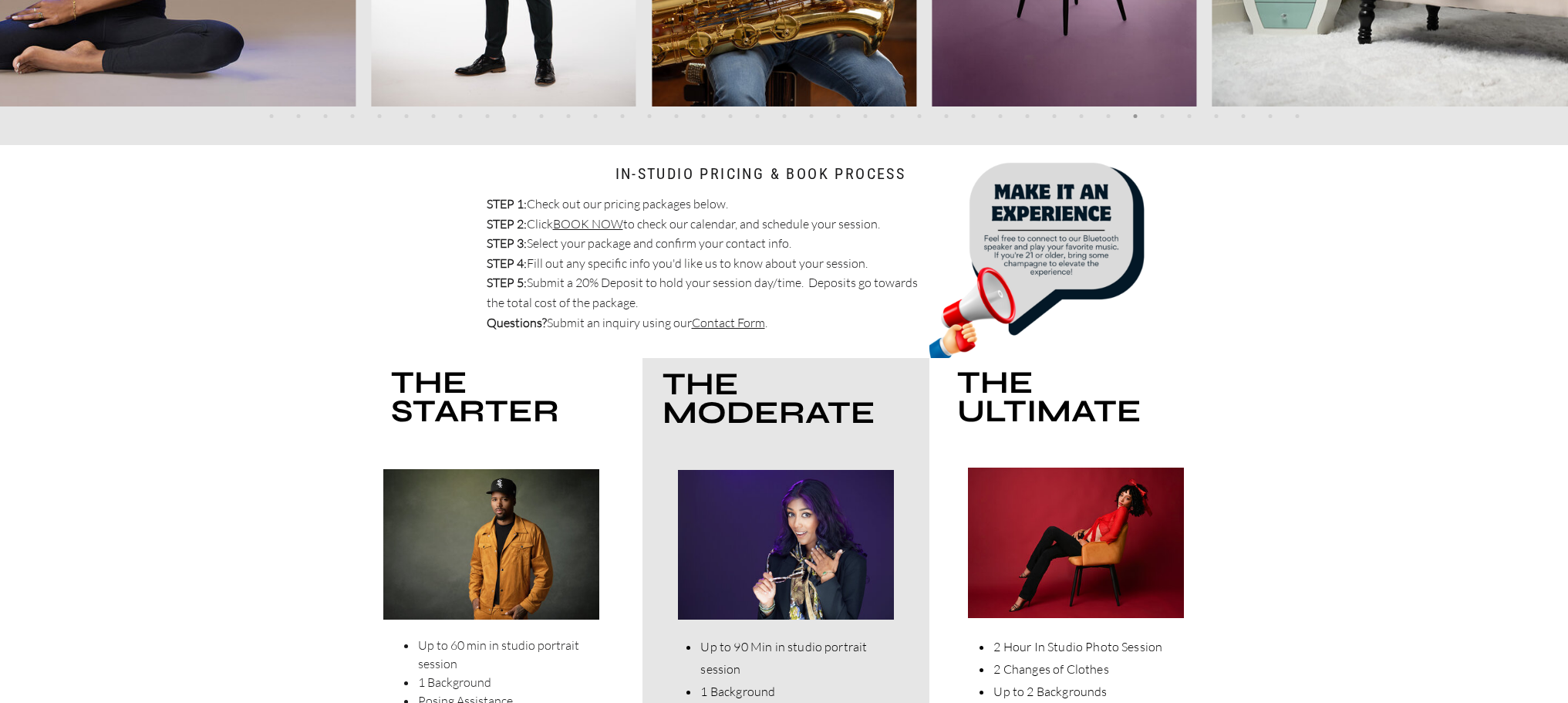
scroll to position [3860, 0]
